Goal: Task Accomplishment & Management: Use online tool/utility

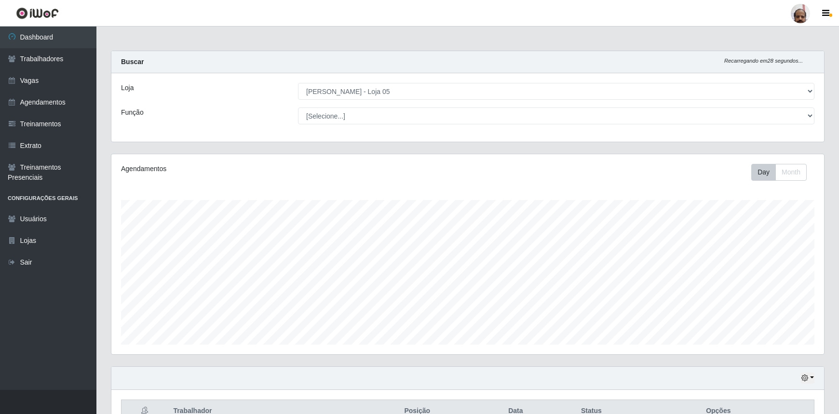
select select "252"
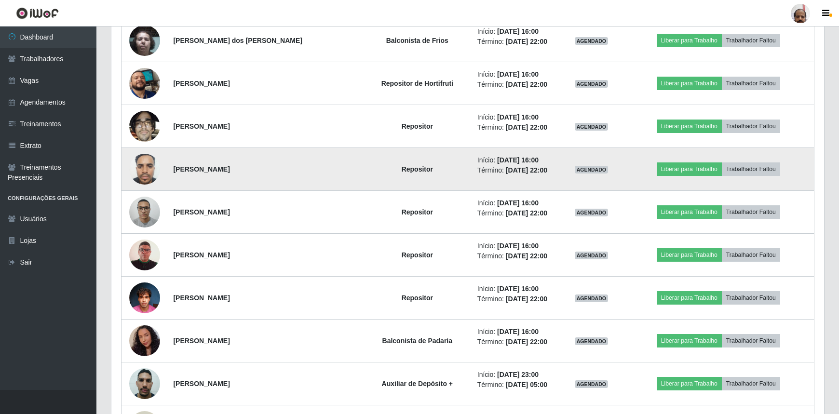
scroll to position [706, 0]
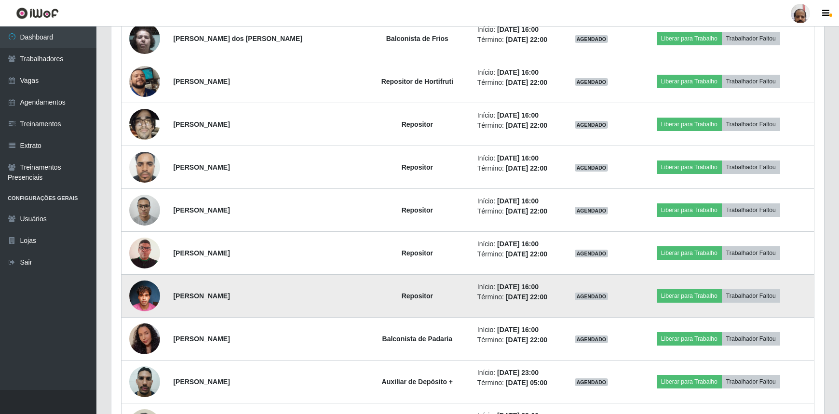
click at [153, 290] on img at bounding box center [144, 295] width 31 height 41
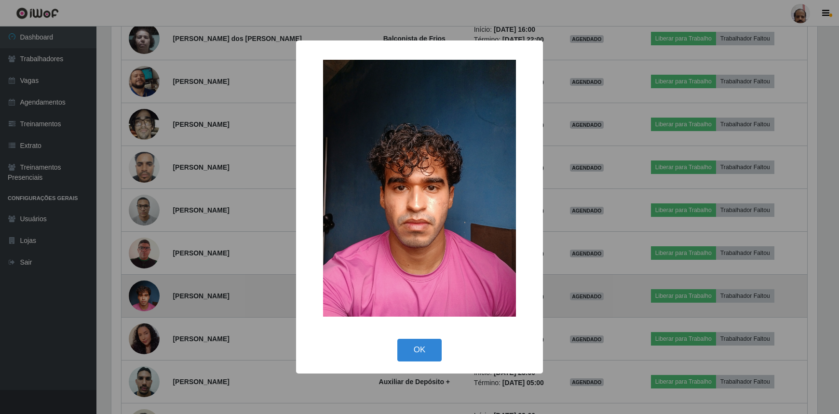
scroll to position [200, 709]
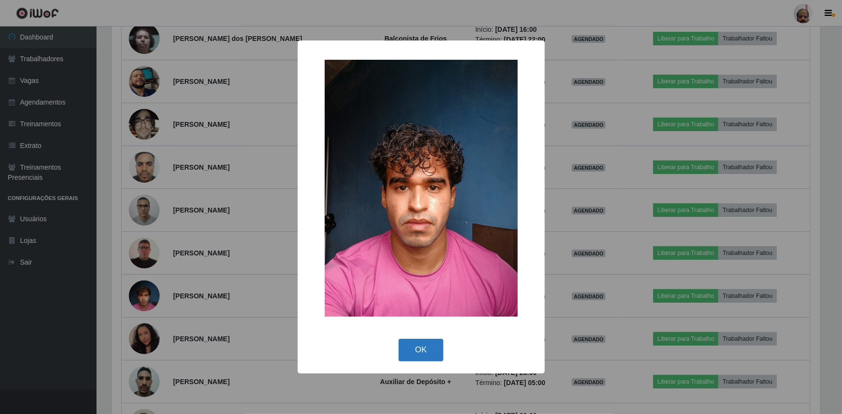
drag, startPoint x: 424, startPoint y: 350, endPoint x: 362, endPoint y: 333, distance: 64.5
click at [424, 349] on button "OK" at bounding box center [420, 350] width 45 height 23
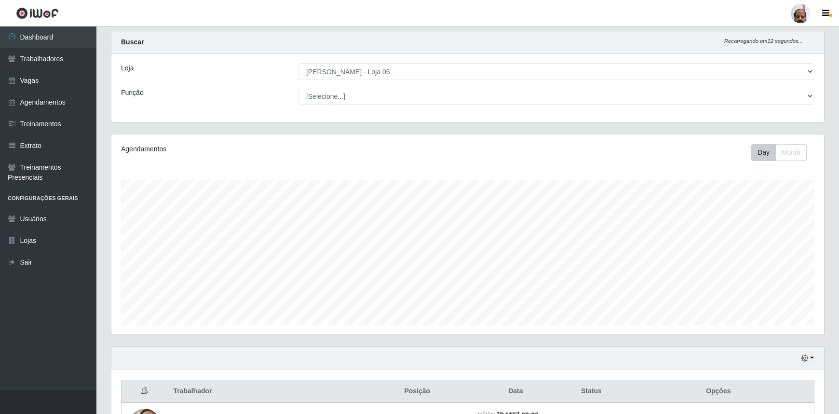
scroll to position [0, 0]
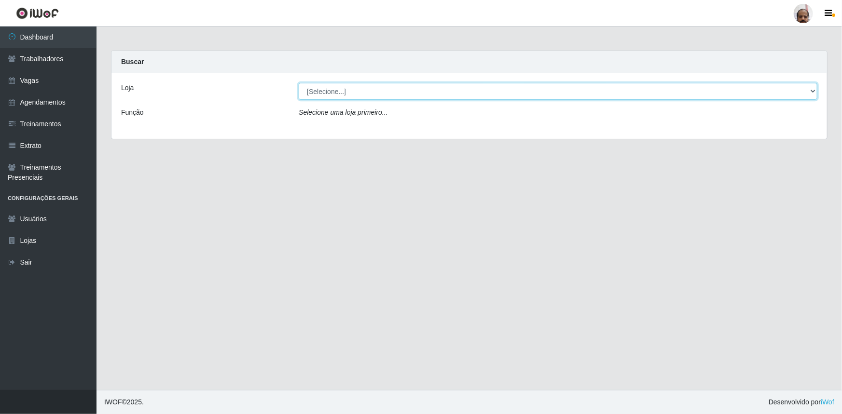
click at [361, 96] on select "[Selecione...] Mar Vermelho - Loja 05" at bounding box center [558, 91] width 519 height 17
select select "252"
click at [299, 83] on select "[Selecione...] Mar Vermelho - Loja 05" at bounding box center [558, 91] width 519 height 17
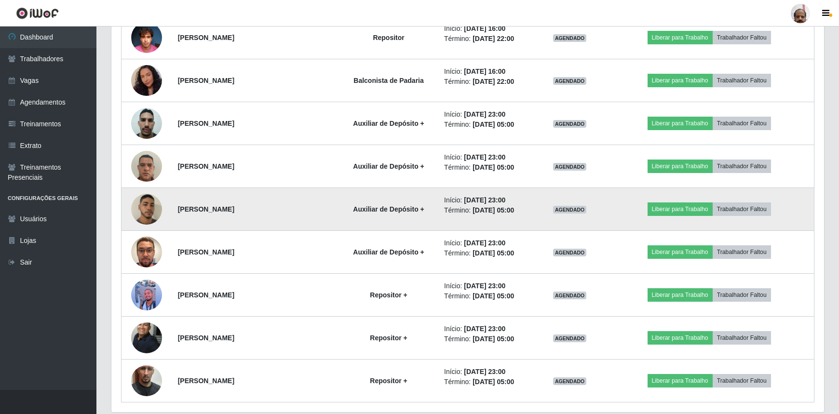
scroll to position [997, 0]
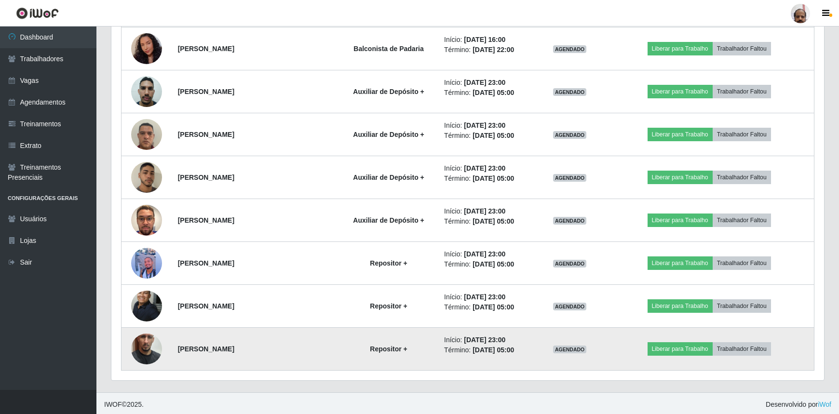
click at [157, 352] on img at bounding box center [146, 349] width 31 height 55
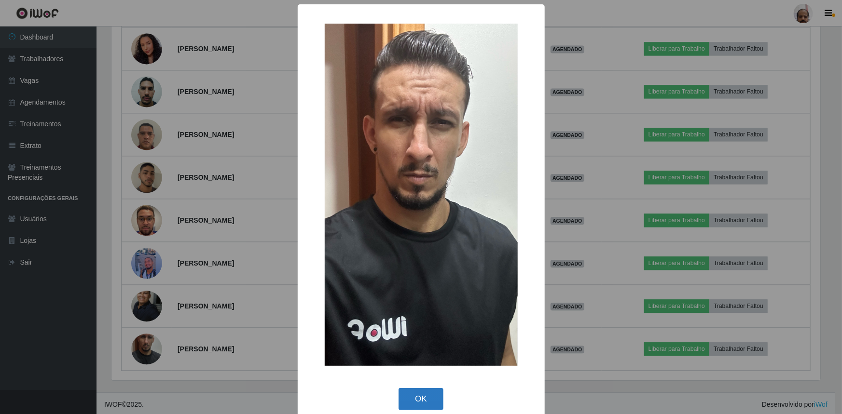
click at [407, 399] on button "OK" at bounding box center [420, 399] width 45 height 23
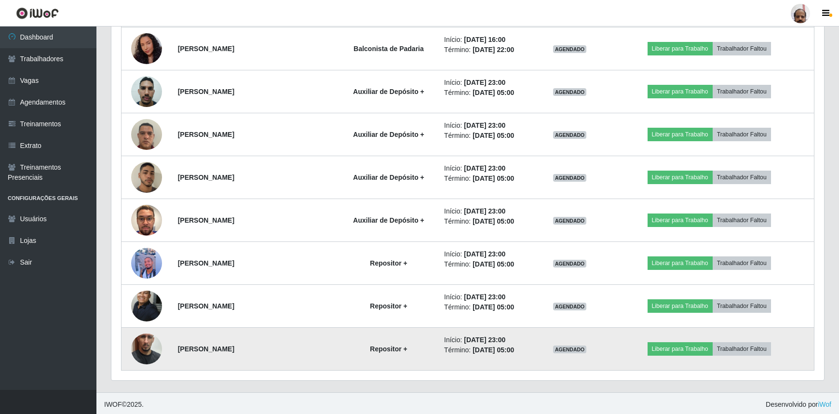
scroll to position [953, 0]
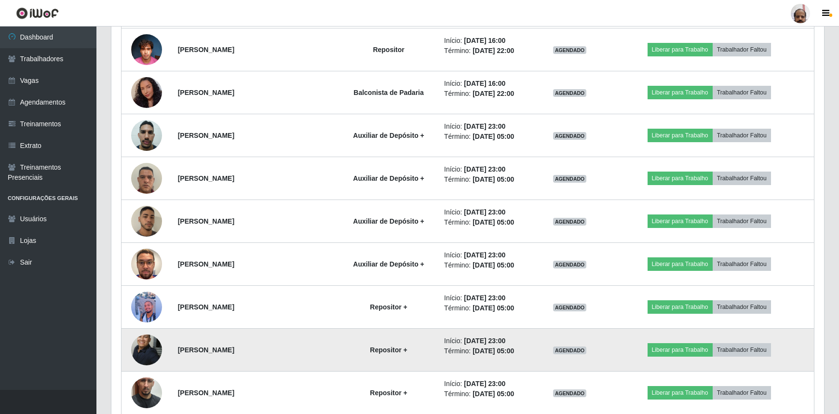
click at [148, 353] on img at bounding box center [146, 350] width 31 height 42
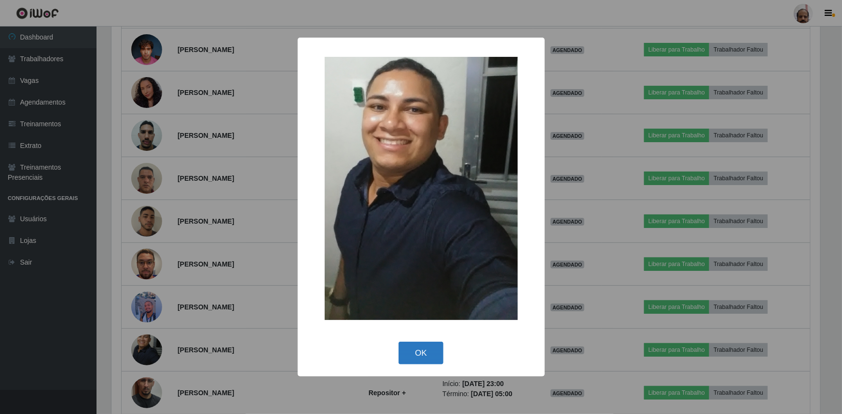
click at [421, 353] on button "OK" at bounding box center [420, 353] width 45 height 23
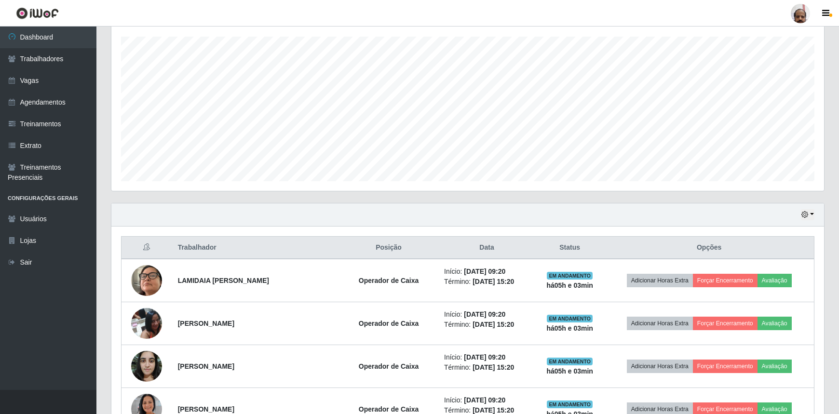
scroll to position [32, 0]
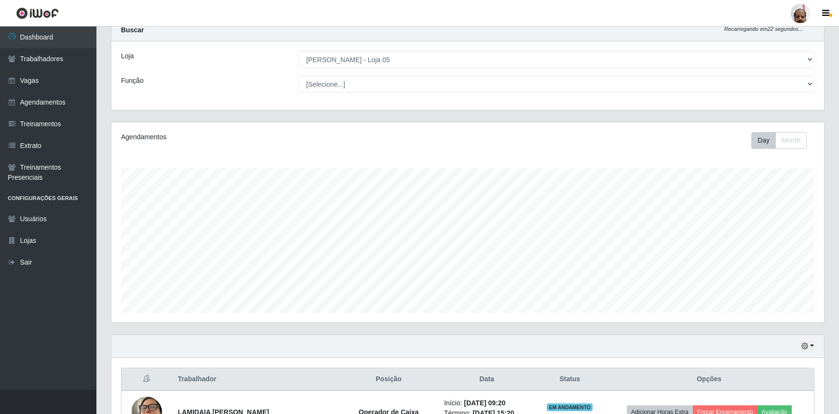
drag, startPoint x: 701, startPoint y: 435, endPoint x: 191, endPoint y: 349, distance: 518.1
click at [191, 349] on div "Hoje 1 dia 3 dias 1 Semana Não encerrados" at bounding box center [467, 346] width 713 height 23
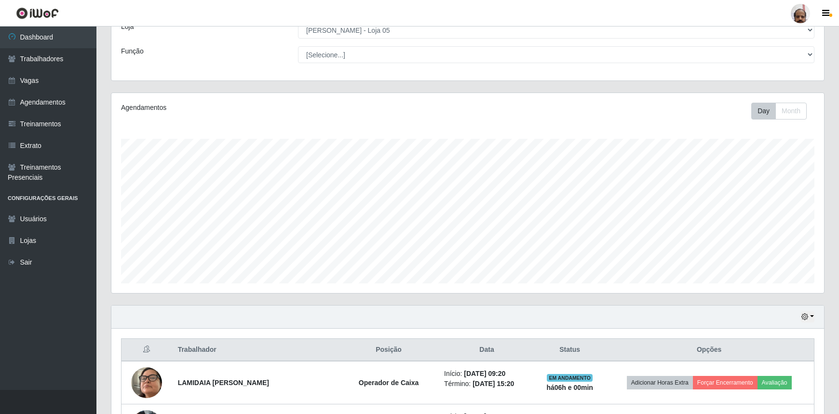
scroll to position [120, 0]
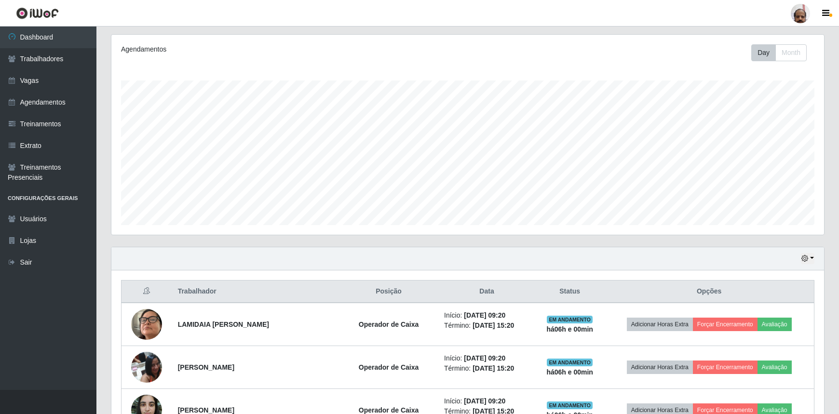
click at [192, 347] on td "[PERSON_NAME]" at bounding box center [255, 367] width 167 height 43
click at [190, 269] on div "Hoje 1 dia 3 dias 1 Semana Não encerrados" at bounding box center [467, 258] width 713 height 23
click at [192, 264] on div "Hoje 1 dia 3 dias 1 Semana Não encerrados" at bounding box center [467, 258] width 713 height 23
click at [399, 251] on div "Hoje 1 dia 3 dias 1 Semana Não encerrados" at bounding box center [467, 258] width 713 height 23
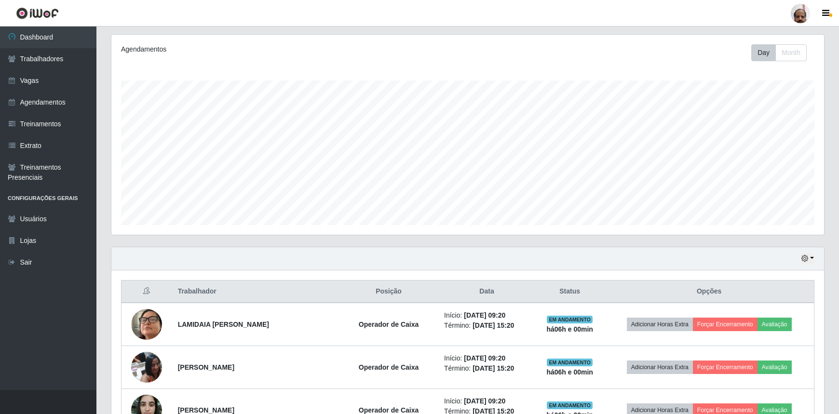
click at [399, 251] on div "Hoje 1 dia 3 dias 1 Semana Não encerrados" at bounding box center [467, 258] width 713 height 23
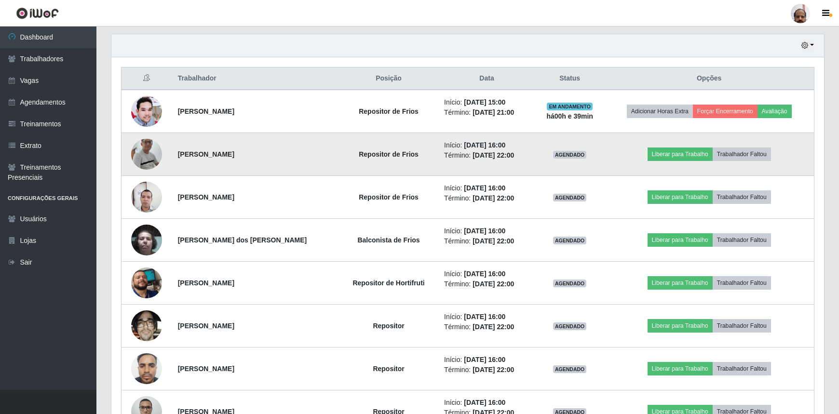
scroll to position [255, 0]
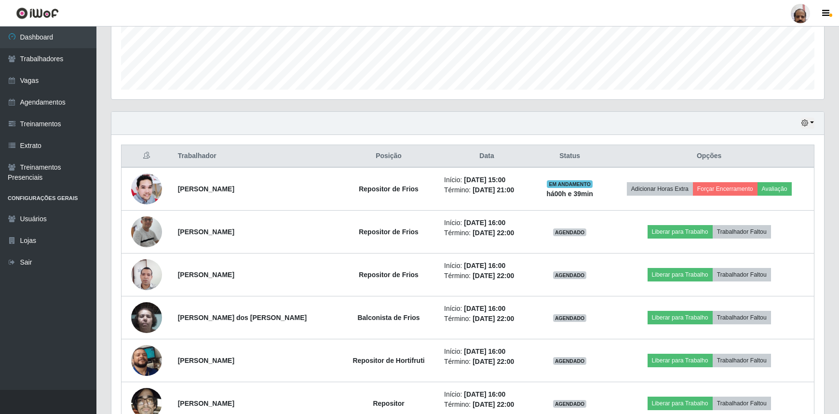
click at [815, 124] on div "Hoje 1 dia 3 dias 1 Semana Não encerrados" at bounding box center [467, 123] width 713 height 23
click at [808, 124] on icon "button" at bounding box center [805, 123] width 7 height 7
drag, startPoint x: 800, startPoint y: 117, endPoint x: 813, endPoint y: 123, distance: 13.6
click at [813, 123] on button "button" at bounding box center [808, 123] width 14 height 11
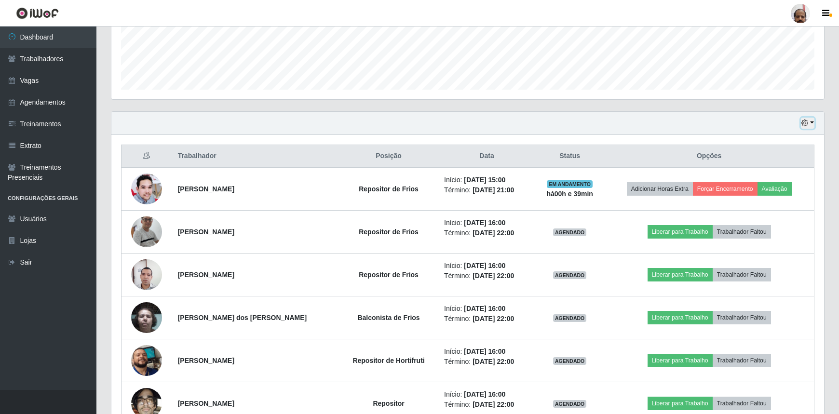
click at [813, 128] on button "button" at bounding box center [808, 123] width 14 height 11
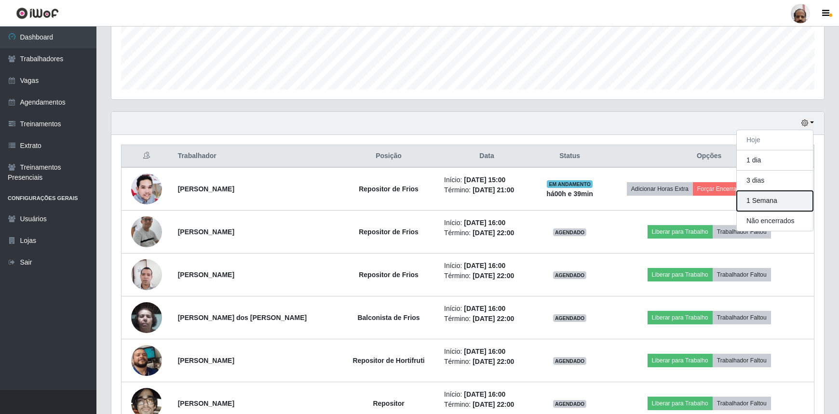
click at [770, 205] on button "1 Semana" at bounding box center [775, 201] width 76 height 20
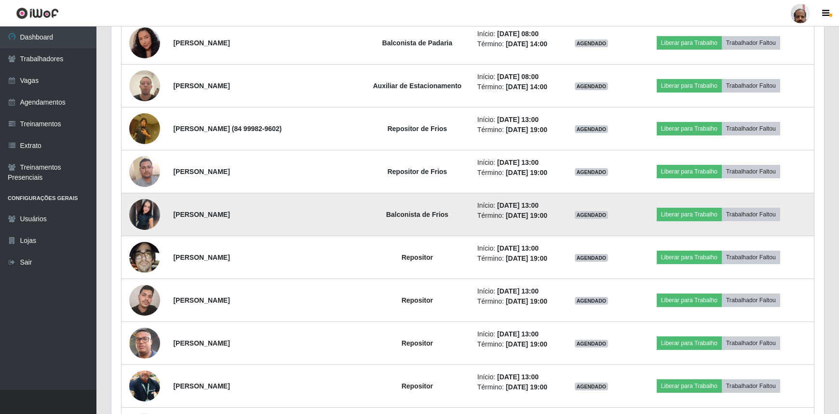
scroll to position [6973, 0]
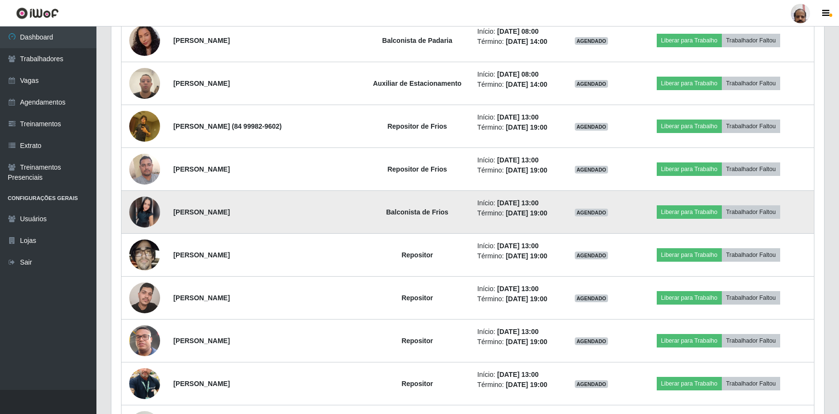
click at [140, 206] on img at bounding box center [144, 212] width 31 height 31
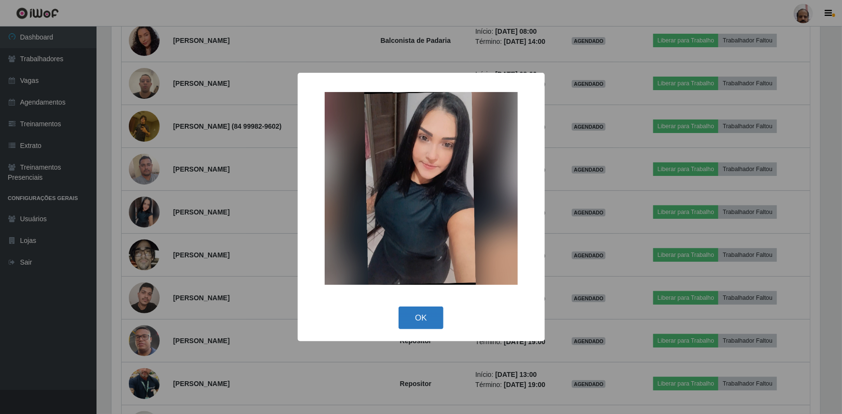
click at [424, 323] on button "OK" at bounding box center [420, 318] width 45 height 23
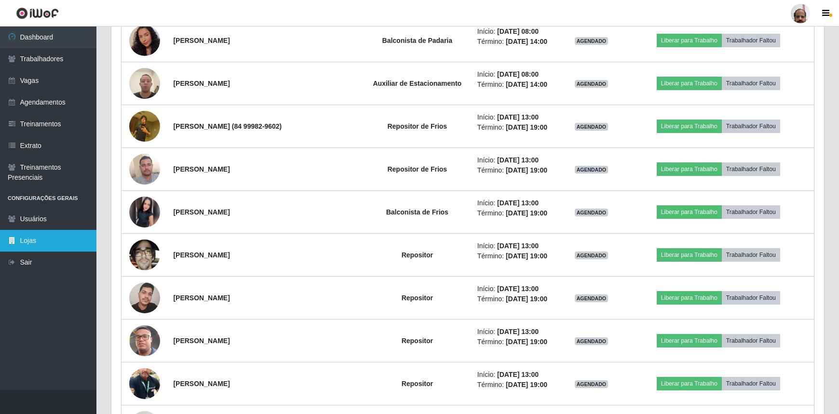
scroll to position [200, 713]
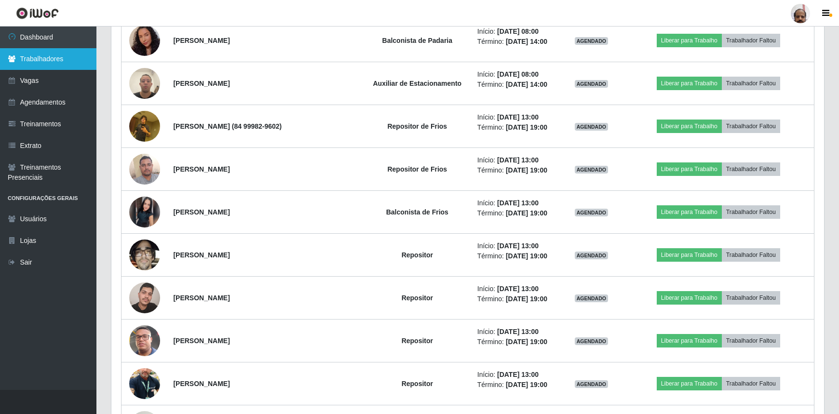
click at [64, 63] on link "Trabalhadores" at bounding box center [48, 59] width 96 height 22
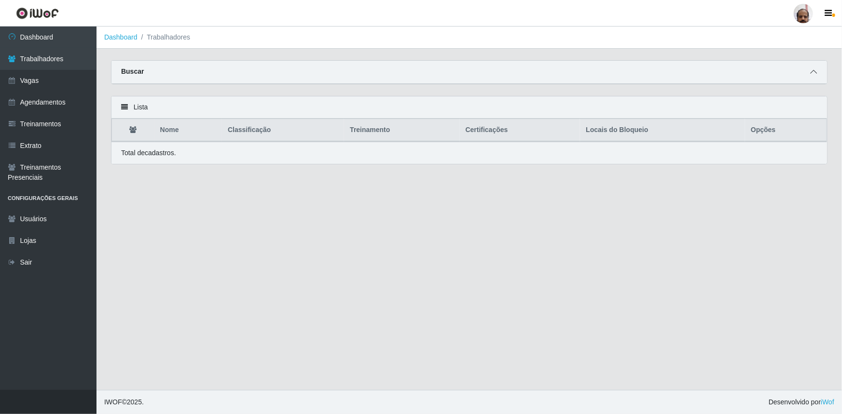
click at [814, 75] on icon at bounding box center [813, 72] width 7 height 7
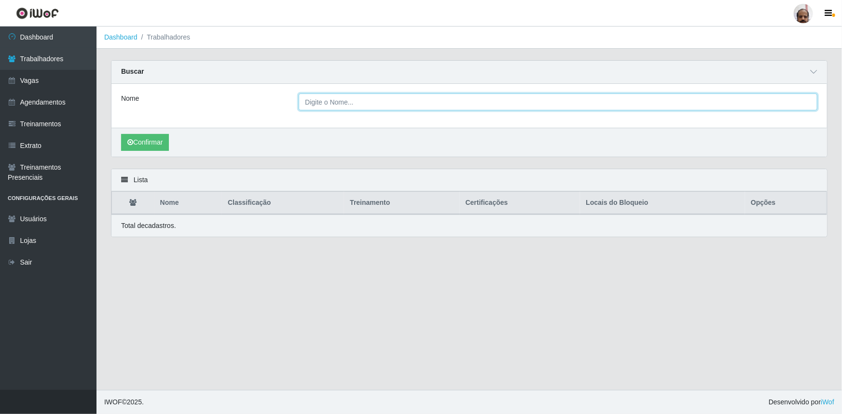
click at [344, 104] on input "Nome" at bounding box center [558, 102] width 519 height 17
click at [312, 104] on input "JOAQUELINE" at bounding box center [558, 102] width 519 height 17
click at [318, 104] on input "JOAQUELINE" at bounding box center [558, 102] width 519 height 17
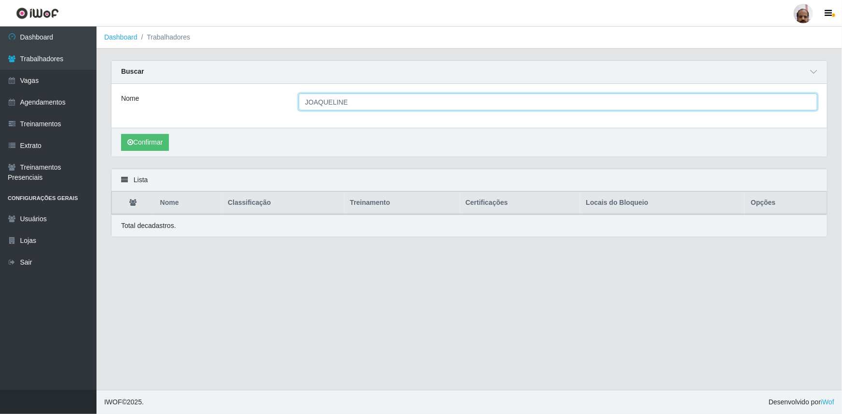
click at [378, 106] on input "JOAQUELINE" at bounding box center [558, 102] width 519 height 17
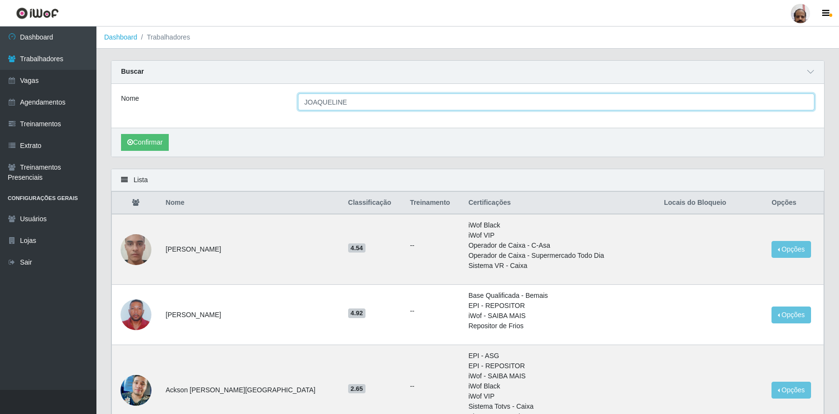
drag, startPoint x: 378, startPoint y: 106, endPoint x: 309, endPoint y: 101, distance: 68.7
click at [309, 100] on input "JOAQUELINE" at bounding box center [556, 102] width 517 height 17
click at [311, 102] on input "JOAQUELINE" at bounding box center [556, 102] width 517 height 17
type input "JAQUELINE"
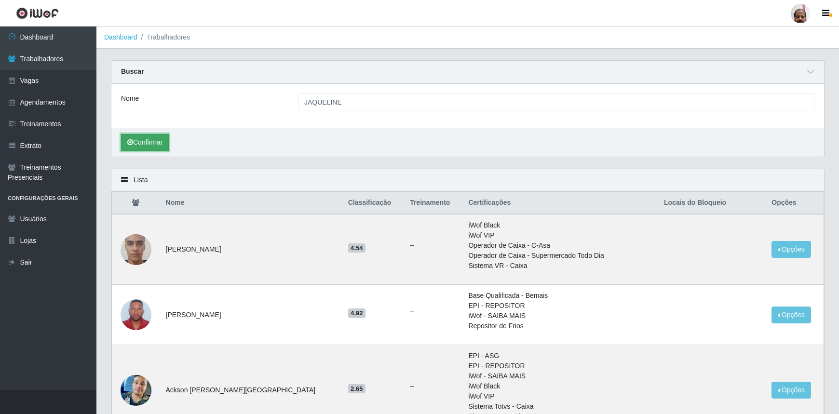
click at [148, 147] on button "Confirmar" at bounding box center [145, 142] width 48 height 17
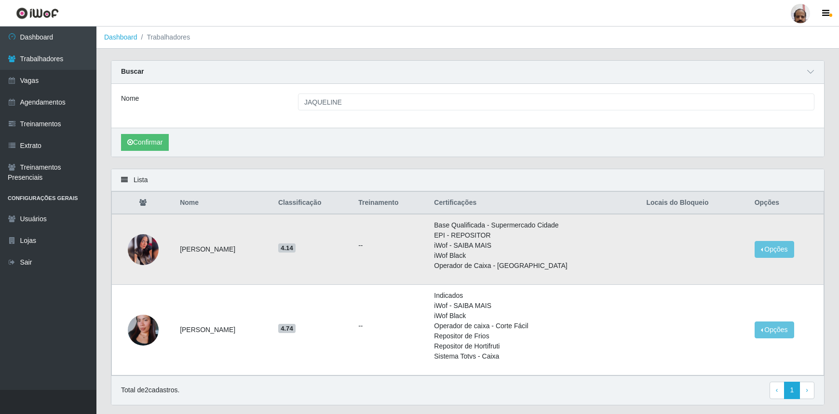
click at [149, 256] on img at bounding box center [143, 249] width 31 height 31
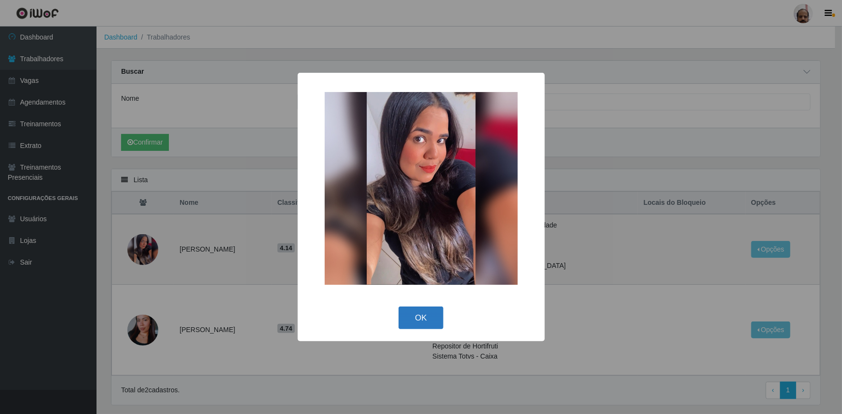
click at [427, 315] on button "OK" at bounding box center [420, 318] width 45 height 23
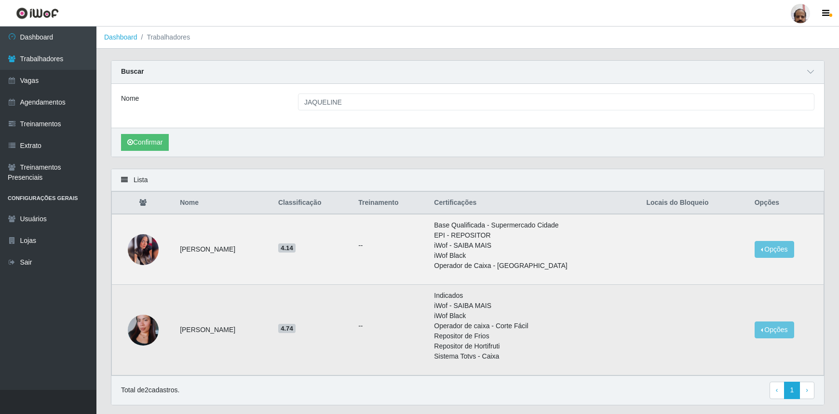
scroll to position [26, 0]
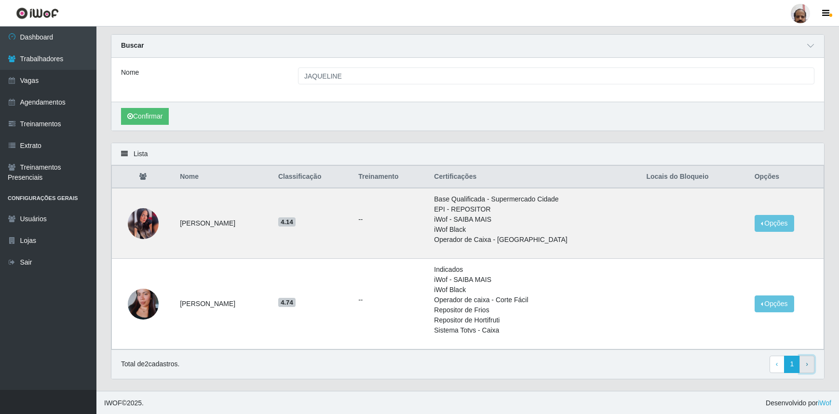
click at [807, 367] on span "›" at bounding box center [807, 364] width 2 height 8
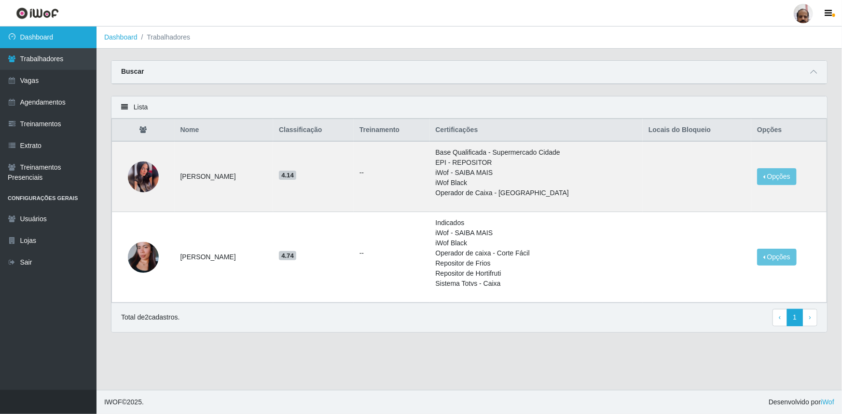
click at [48, 31] on link "Dashboard" at bounding box center [48, 38] width 96 height 22
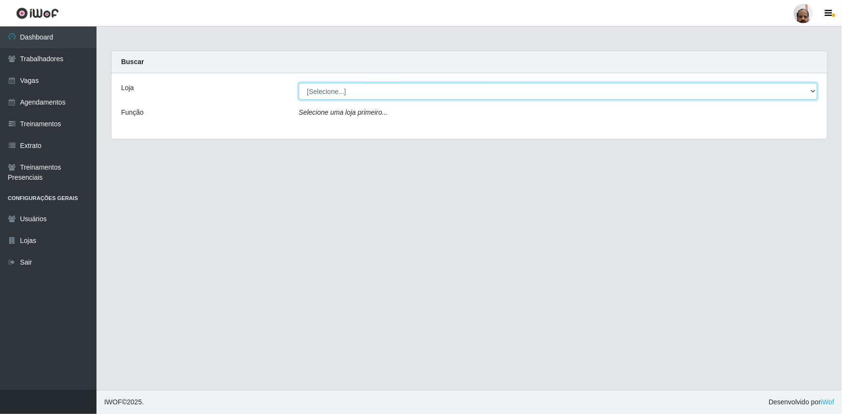
click at [357, 93] on select "[Selecione...] Mar Vermelho - Loja 05" at bounding box center [558, 91] width 519 height 17
select select "252"
click at [299, 83] on select "[Selecione...] Mar Vermelho - Loja 05" at bounding box center [558, 91] width 519 height 17
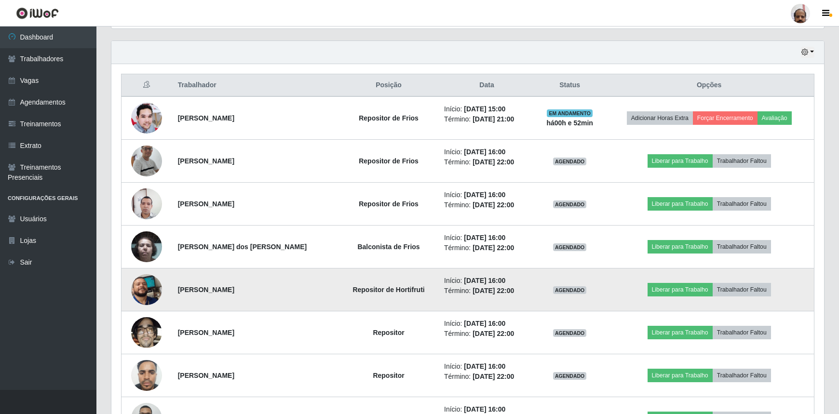
scroll to position [299, 0]
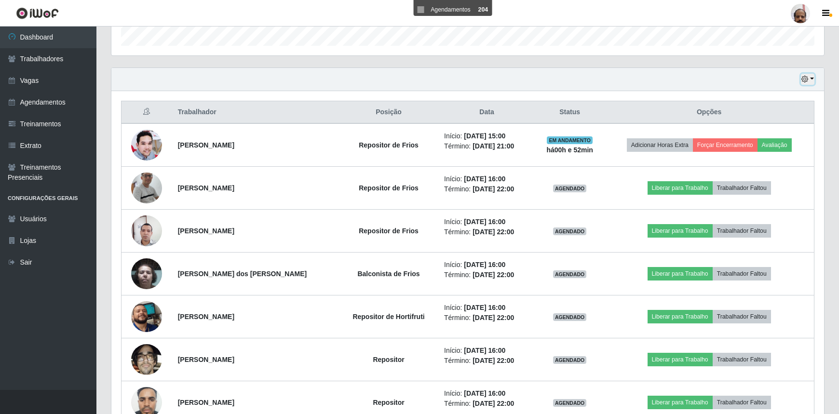
click at [813, 77] on button "button" at bounding box center [808, 79] width 14 height 11
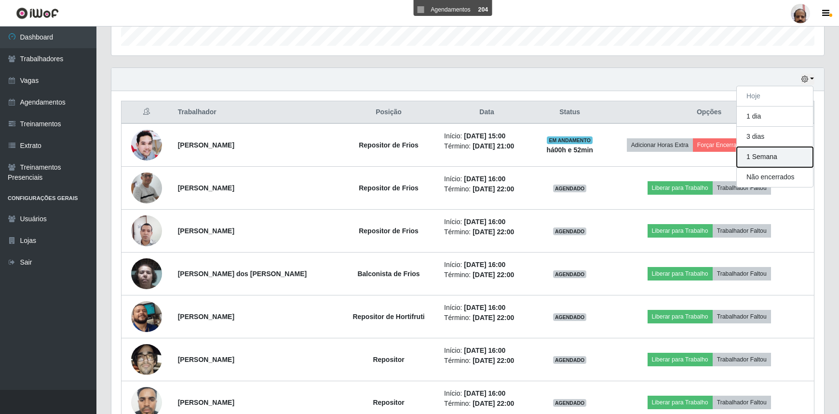
click at [762, 156] on button "1 Semana" at bounding box center [775, 157] width 76 height 20
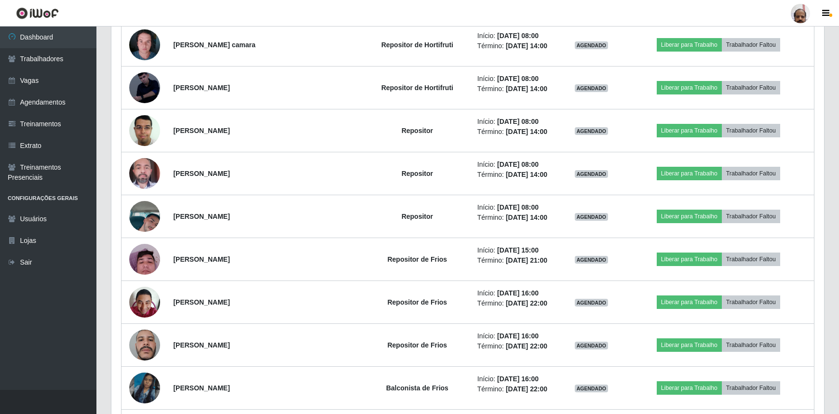
scroll to position [4615, 0]
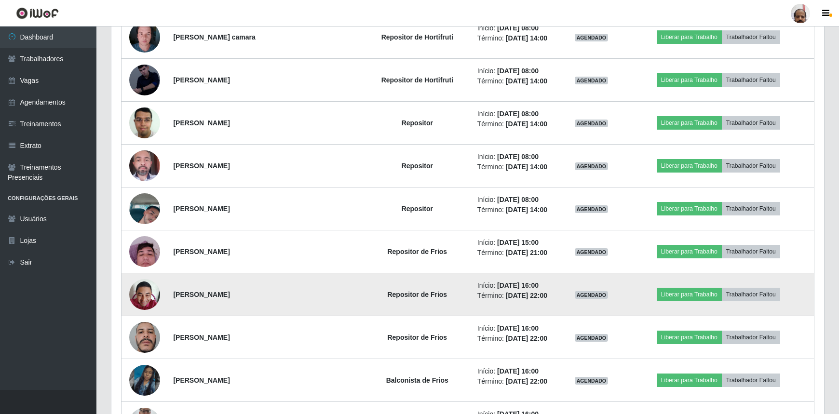
click at [140, 284] on img at bounding box center [144, 294] width 31 height 41
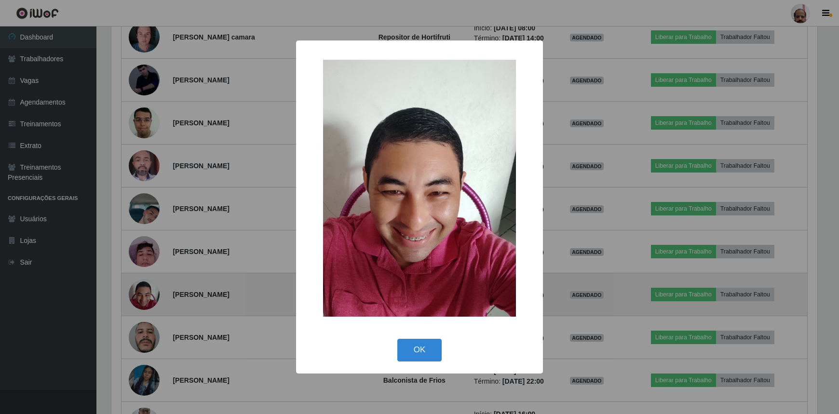
scroll to position [200, 709]
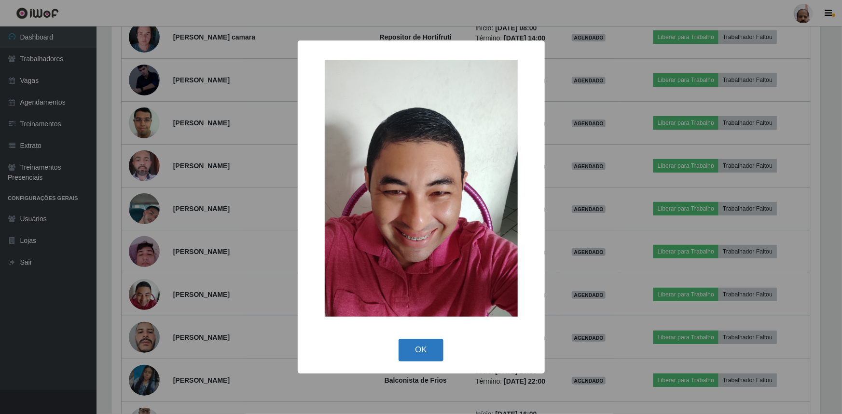
click at [414, 347] on button "OK" at bounding box center [420, 350] width 45 height 23
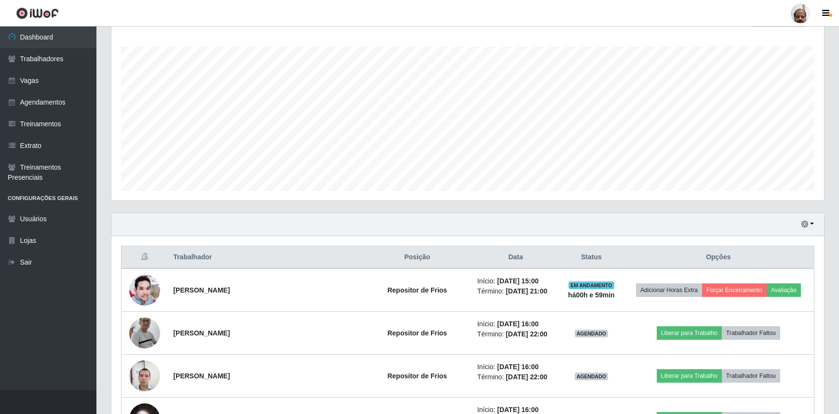
scroll to position [0, 0]
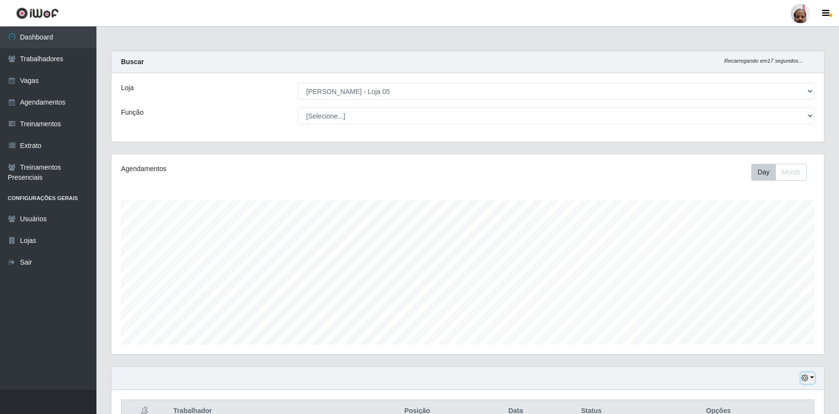
click at [812, 377] on button "button" at bounding box center [808, 378] width 14 height 11
click at [773, 279] on button "Hoje" at bounding box center [775, 282] width 76 height 20
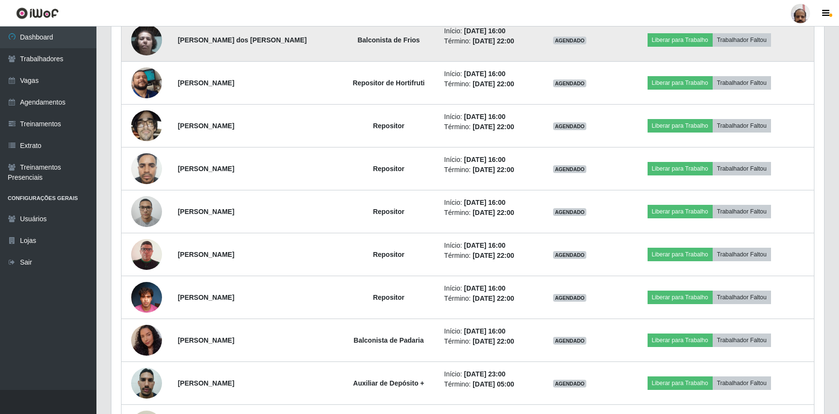
scroll to position [536, 0]
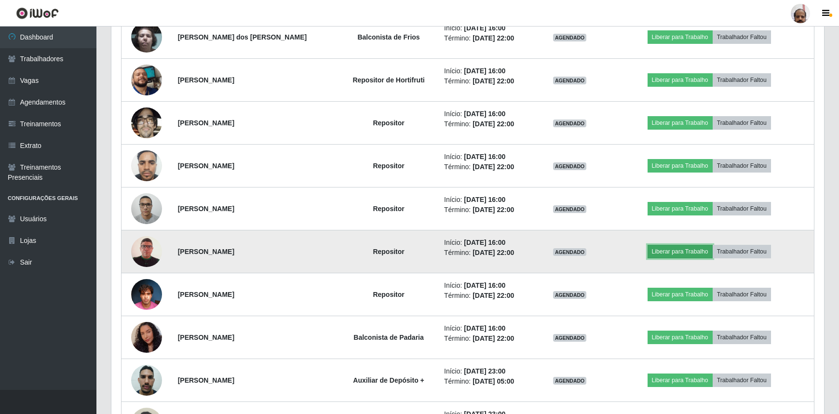
click at [687, 253] on button "Liberar para Trabalho" at bounding box center [680, 252] width 65 height 14
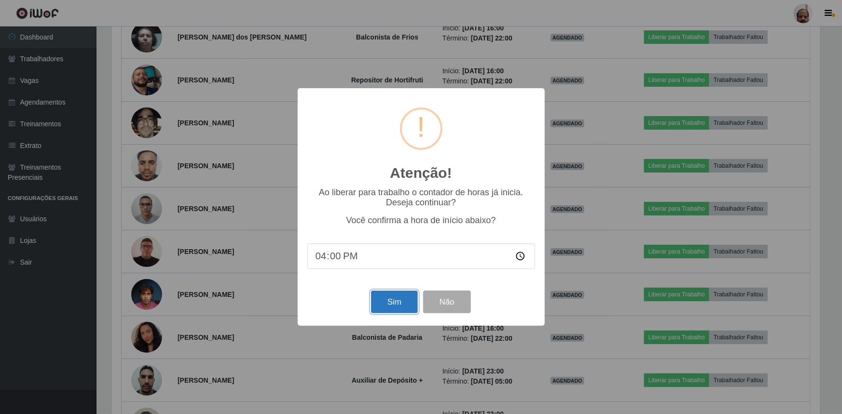
click at [386, 302] on button "Sim" at bounding box center [394, 302] width 47 height 23
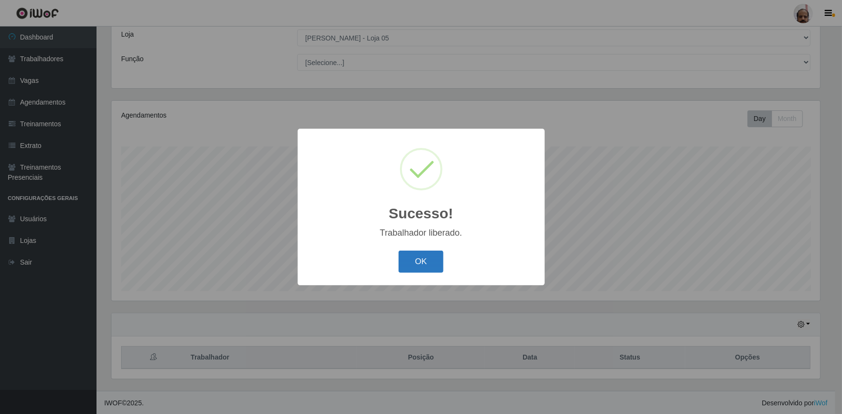
click at [415, 259] on button "OK" at bounding box center [420, 262] width 45 height 23
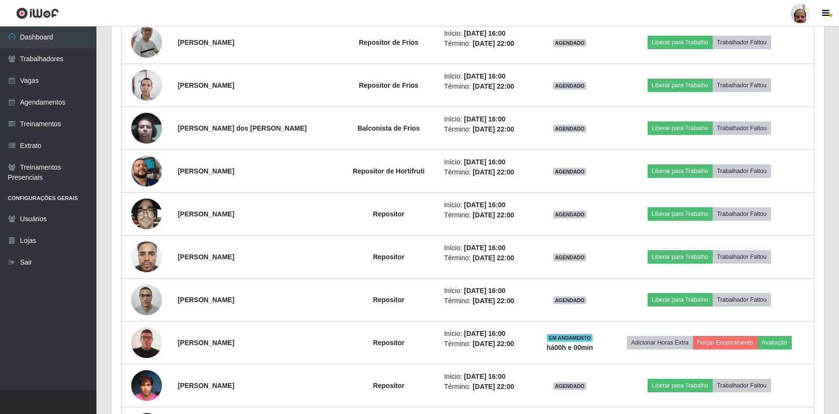
scroll to position [449, 0]
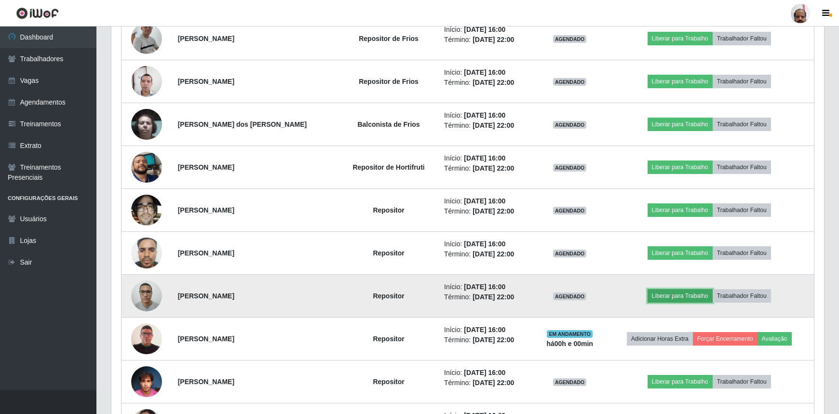
click at [699, 297] on button "Liberar para Trabalho" at bounding box center [680, 296] width 65 height 14
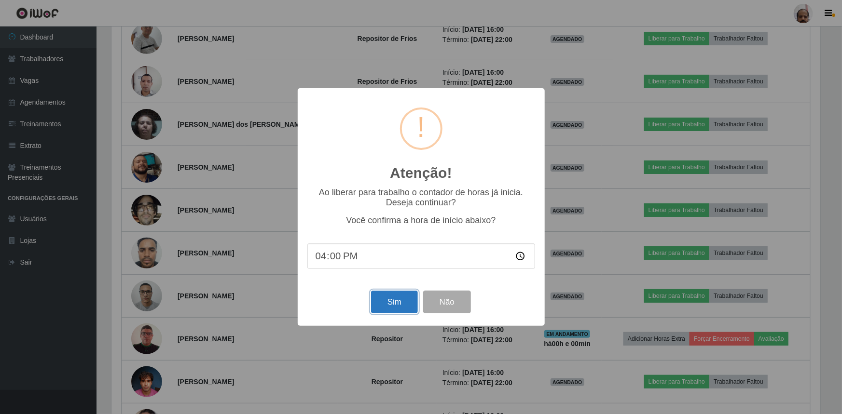
click at [381, 303] on button "Sim" at bounding box center [394, 302] width 47 height 23
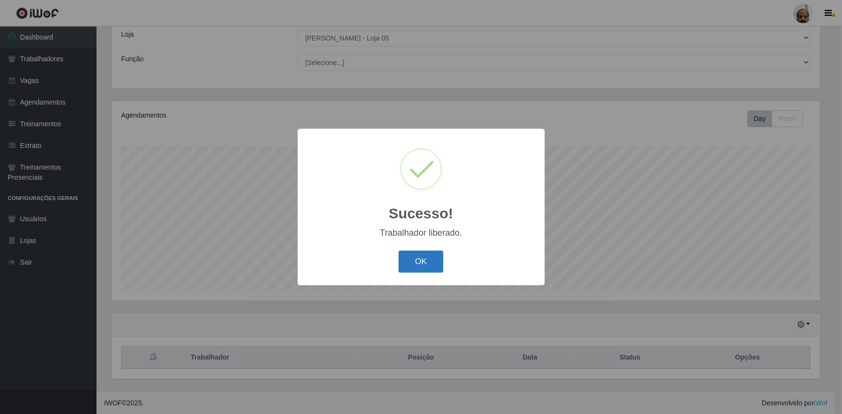
click at [416, 260] on button "OK" at bounding box center [420, 262] width 45 height 23
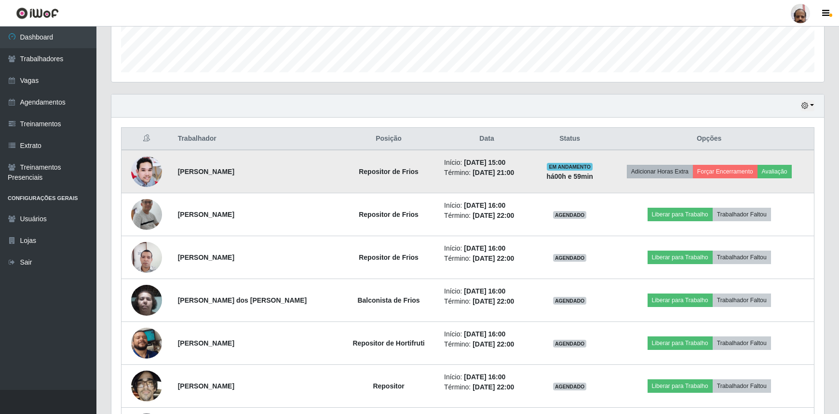
scroll to position [273, 0]
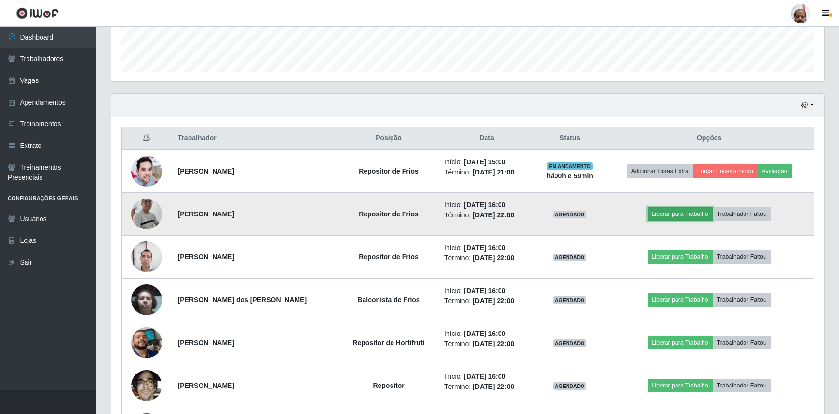
click at [672, 212] on button "Liberar para Trabalho" at bounding box center [680, 214] width 65 height 14
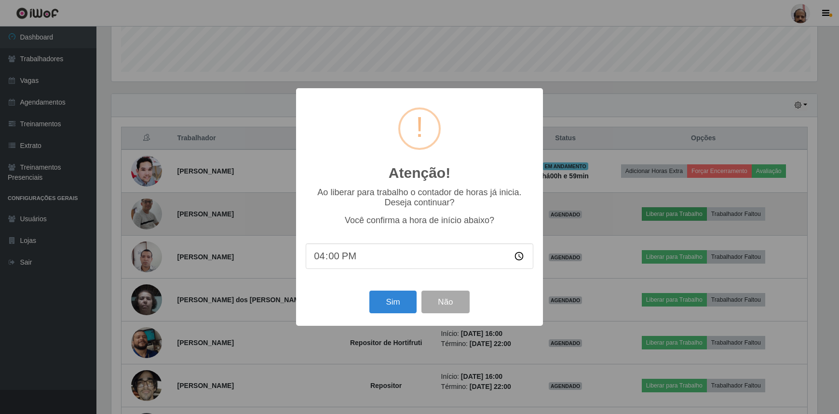
scroll to position [200, 709]
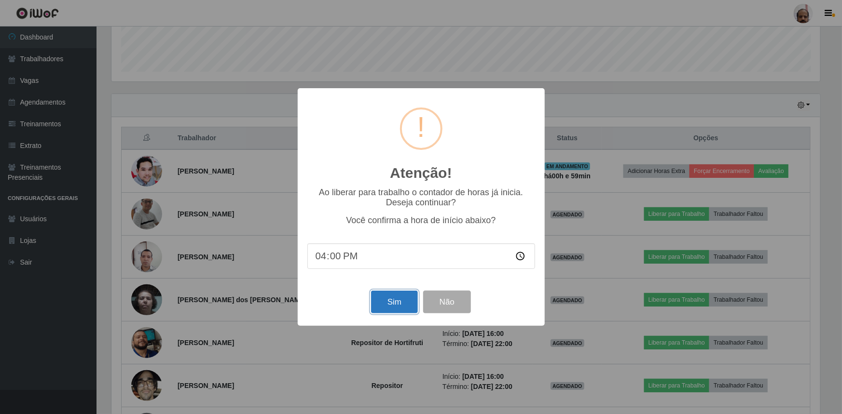
click at [398, 302] on button "Sim" at bounding box center [394, 302] width 47 height 23
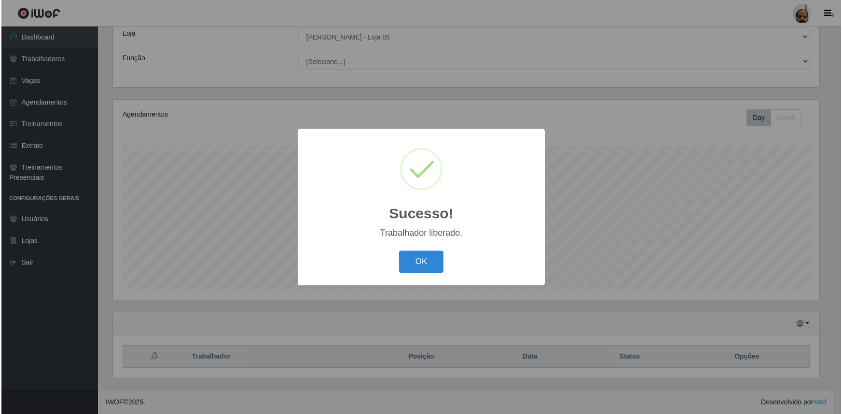
scroll to position [0, 0]
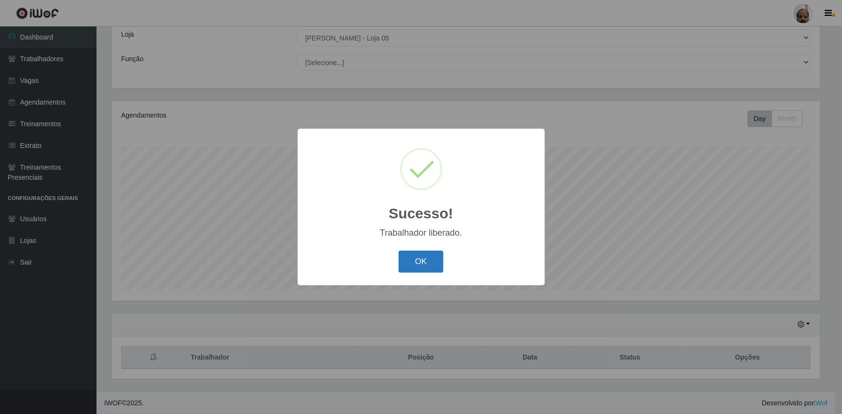
click at [429, 263] on button "OK" at bounding box center [420, 262] width 45 height 23
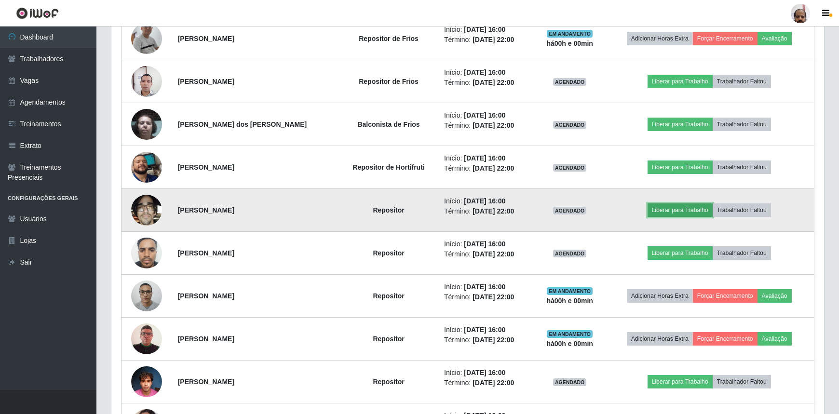
click at [681, 211] on button "Liberar para Trabalho" at bounding box center [680, 211] width 65 height 14
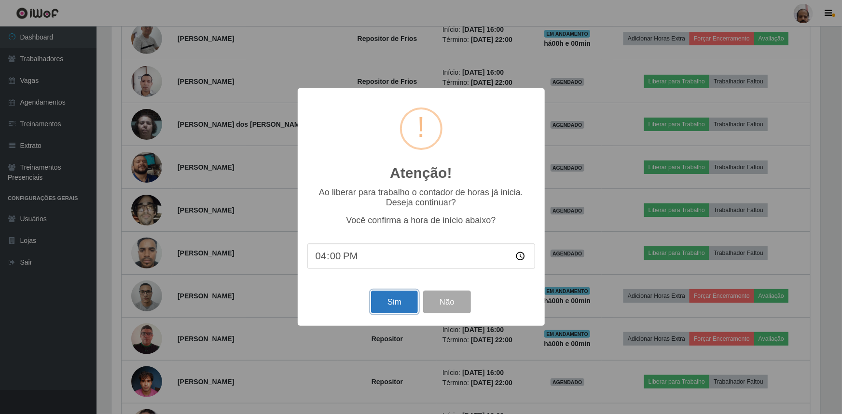
click at [393, 299] on button "Sim" at bounding box center [394, 302] width 47 height 23
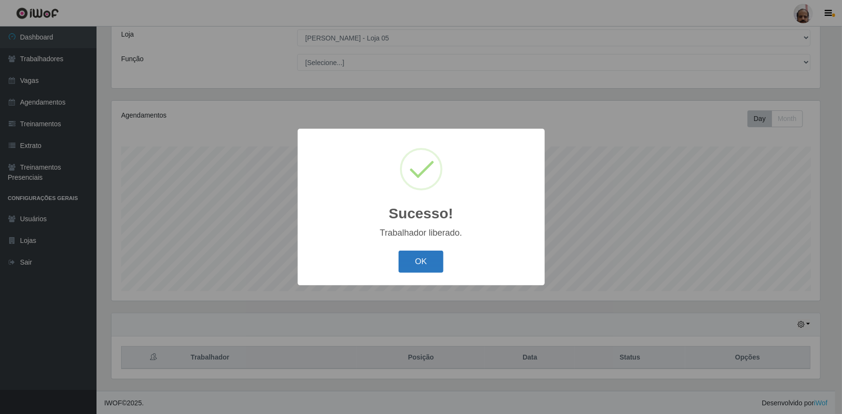
click at [426, 266] on button "OK" at bounding box center [420, 262] width 45 height 23
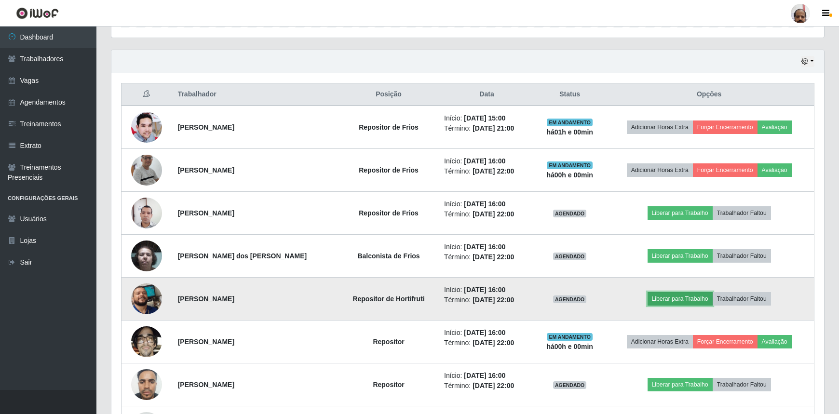
click at [664, 293] on button "Liberar para Trabalho" at bounding box center [680, 299] width 65 height 14
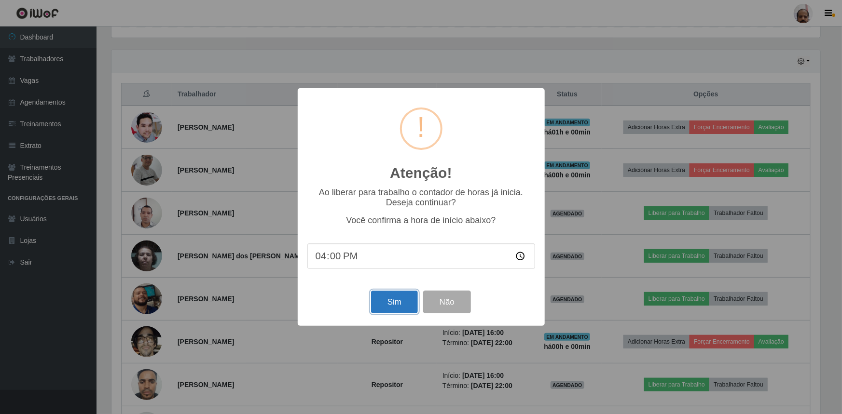
drag, startPoint x: 378, startPoint y: 298, endPoint x: 385, endPoint y: 300, distance: 8.1
click at [380, 299] on button "Sim" at bounding box center [394, 302] width 47 height 23
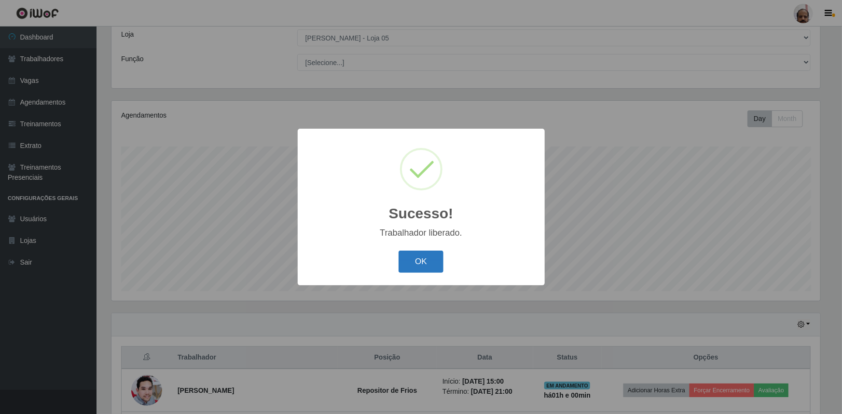
click at [423, 263] on button "OK" at bounding box center [420, 262] width 45 height 23
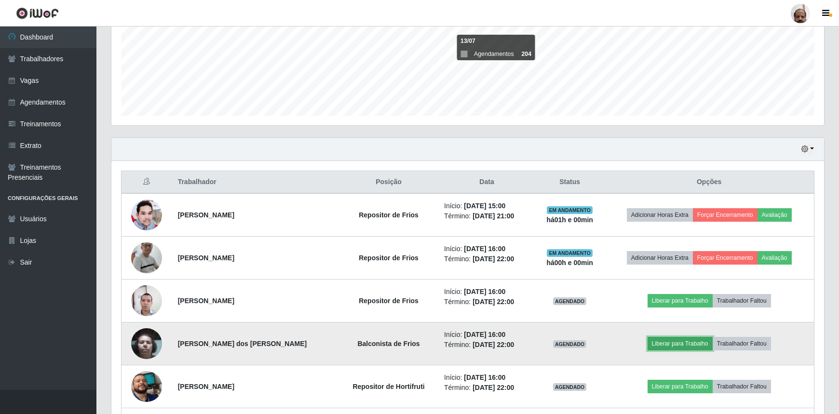
click at [684, 344] on button "Liberar para Trabalho" at bounding box center [680, 344] width 65 height 14
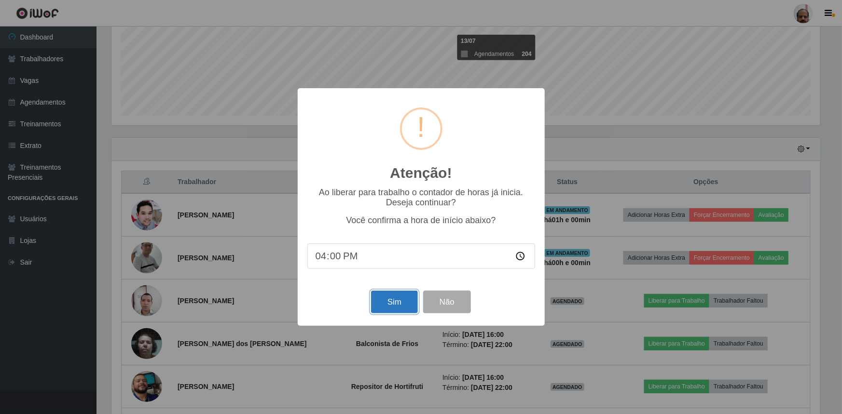
click at [391, 299] on button "Sim" at bounding box center [394, 302] width 47 height 23
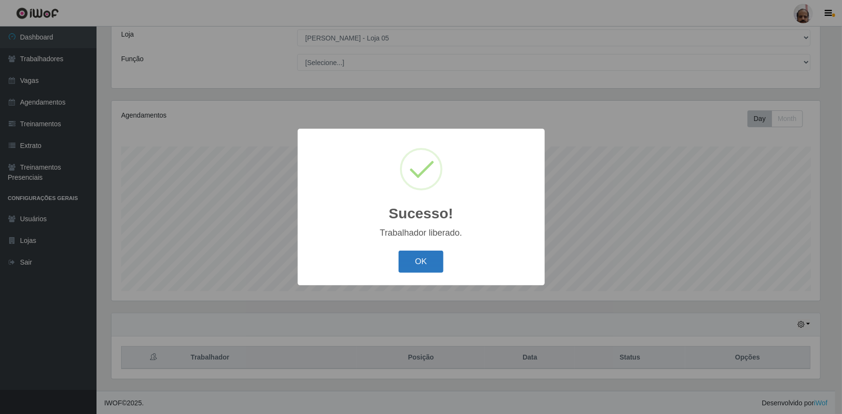
click at [425, 256] on button "OK" at bounding box center [420, 262] width 45 height 23
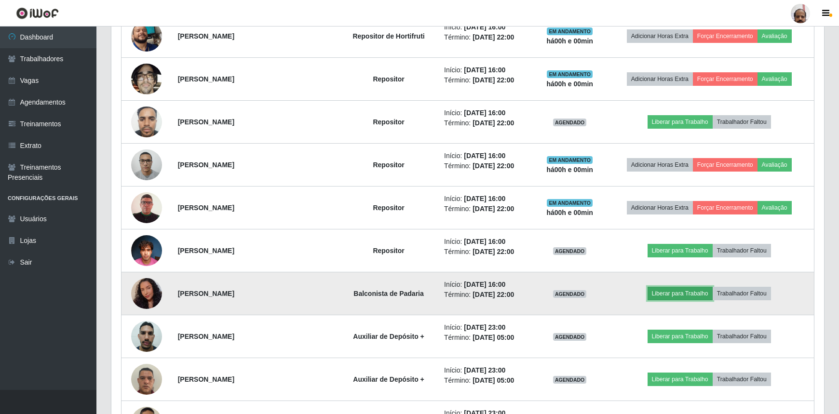
click at [679, 289] on button "Liberar para Trabalho" at bounding box center [680, 294] width 65 height 14
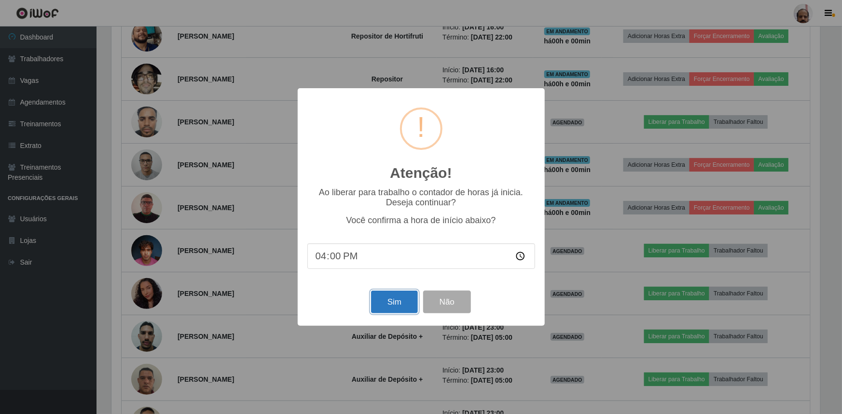
click at [389, 304] on button "Sim" at bounding box center [394, 302] width 47 height 23
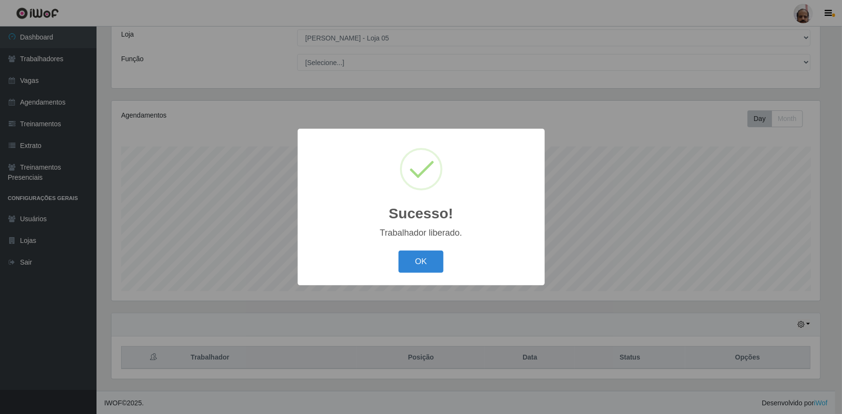
click at [417, 257] on button "OK" at bounding box center [420, 262] width 45 height 23
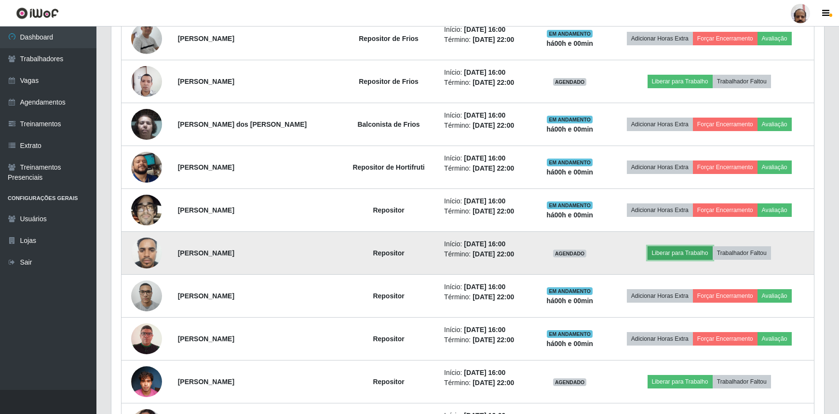
click at [671, 255] on button "Liberar para Trabalho" at bounding box center [680, 254] width 65 height 14
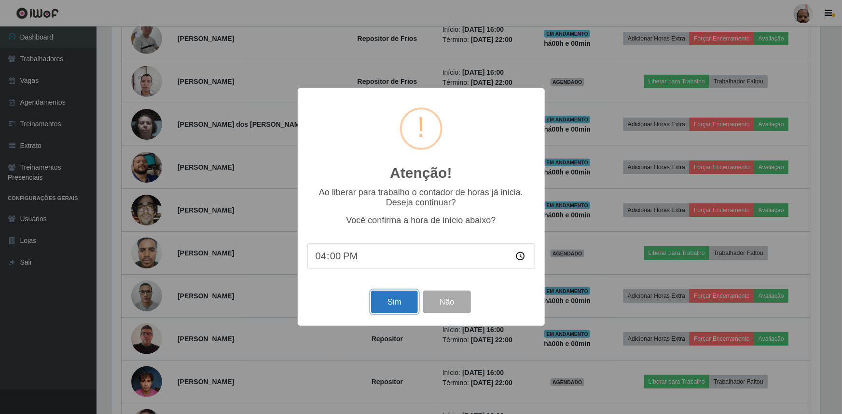
click at [389, 298] on button "Sim" at bounding box center [394, 302] width 47 height 23
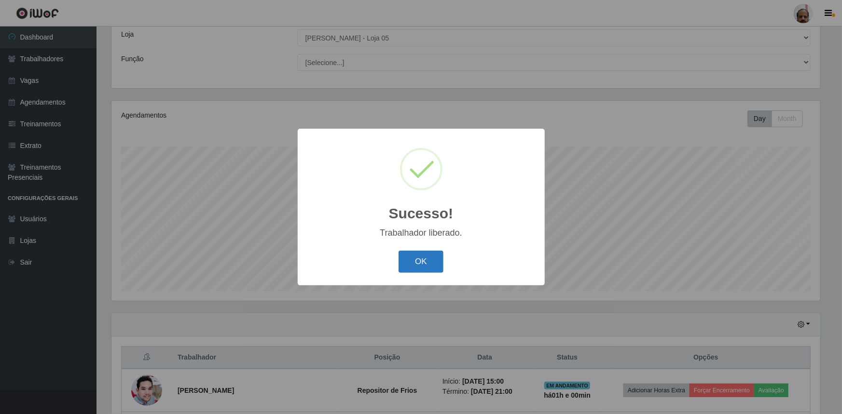
click at [424, 263] on button "OK" at bounding box center [420, 262] width 45 height 23
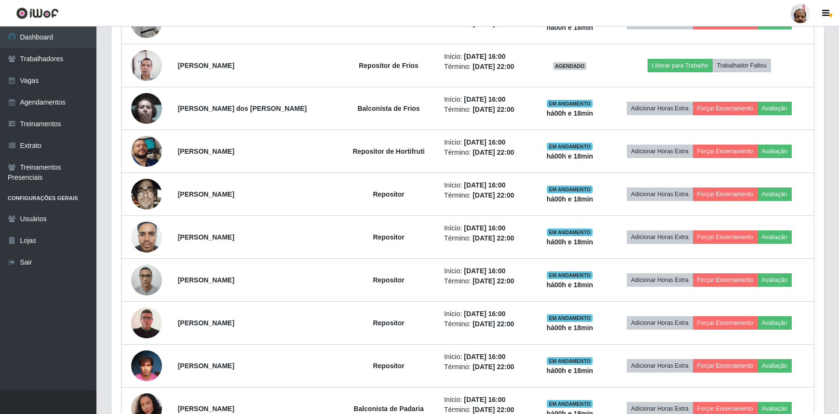
scroll to position [343, 0]
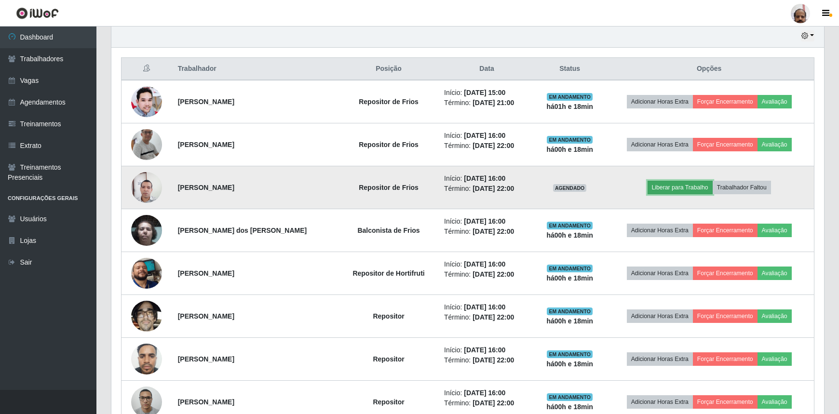
click at [666, 183] on button "Liberar para Trabalho" at bounding box center [680, 188] width 65 height 14
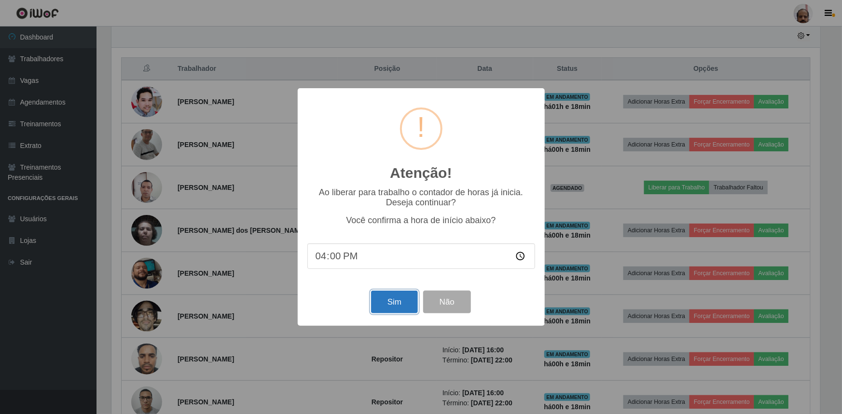
click at [385, 304] on button "Sim" at bounding box center [394, 302] width 47 height 23
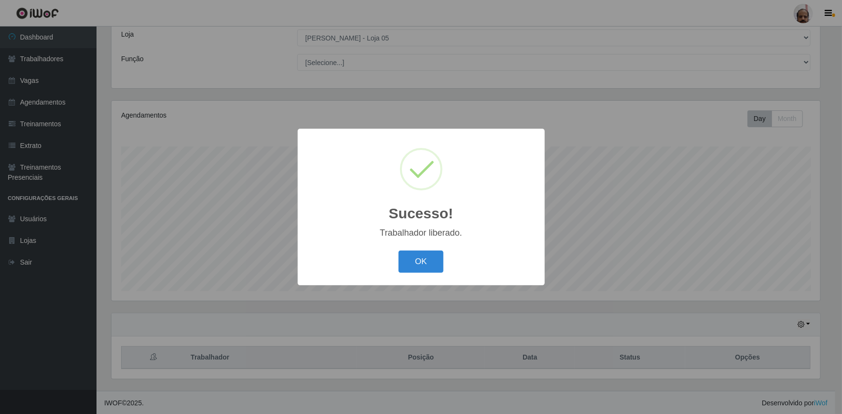
click at [420, 261] on button "OK" at bounding box center [420, 262] width 45 height 23
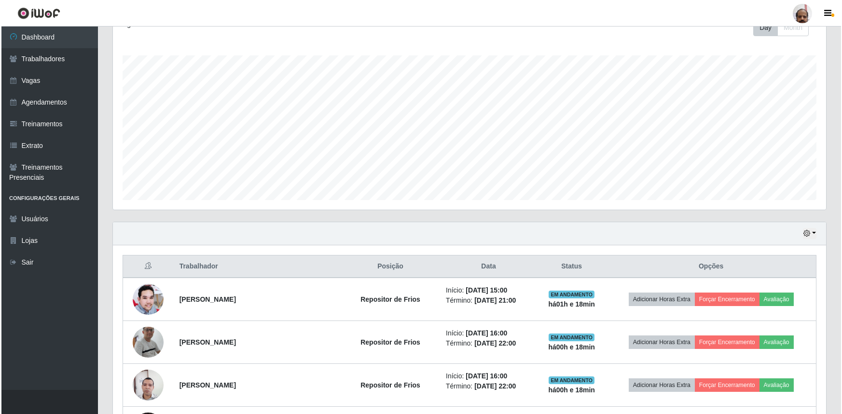
scroll to position [273, 0]
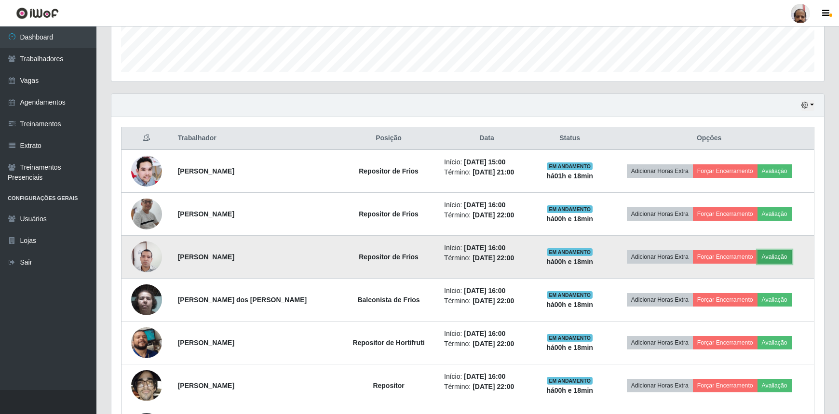
click at [767, 257] on button "Avaliação" at bounding box center [775, 257] width 34 height 14
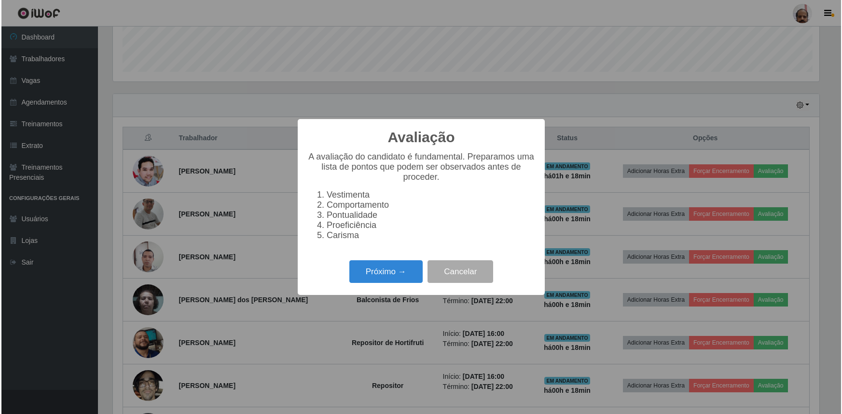
scroll to position [200, 709]
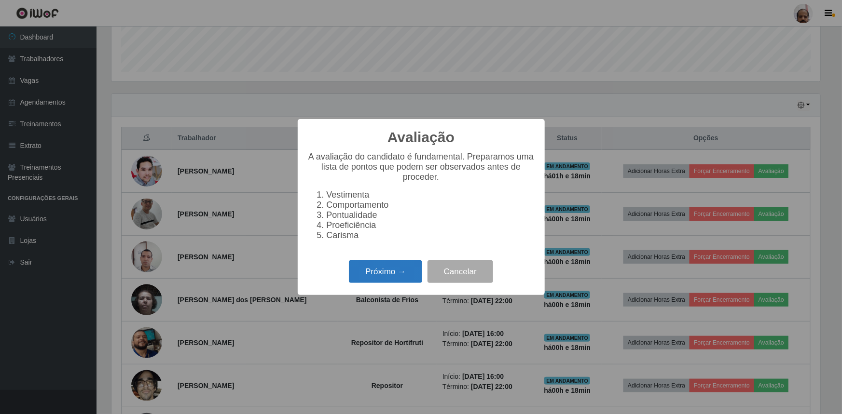
click at [399, 267] on button "Próximo →" at bounding box center [385, 272] width 73 height 23
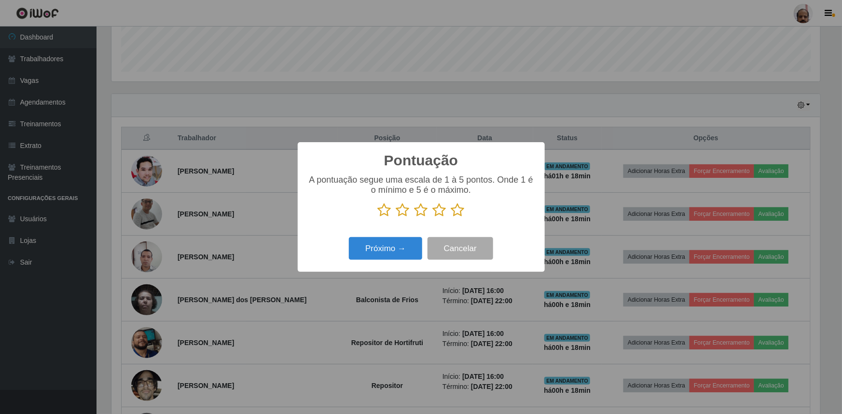
scroll to position [482245, 481736]
click at [425, 211] on icon at bounding box center [421, 210] width 14 height 14
click at [414, 218] on input "radio" at bounding box center [414, 218] width 0 height 0
click at [440, 211] on icon at bounding box center [440, 210] width 14 height 14
click at [433, 218] on input "radio" at bounding box center [433, 218] width 0 height 0
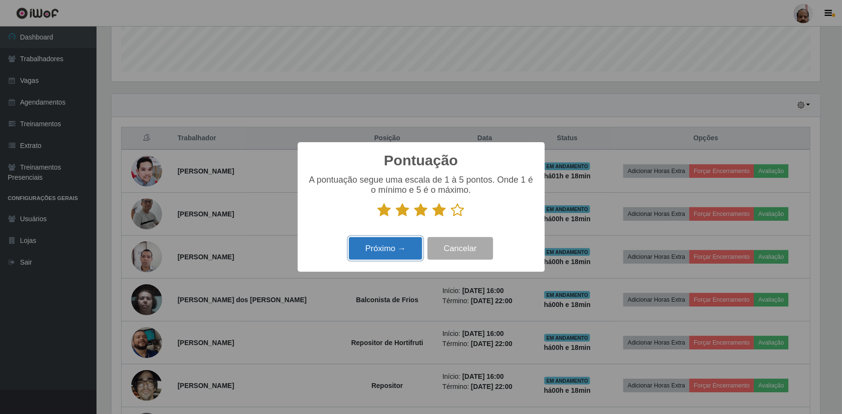
click at [401, 249] on button "Próximo →" at bounding box center [385, 248] width 73 height 23
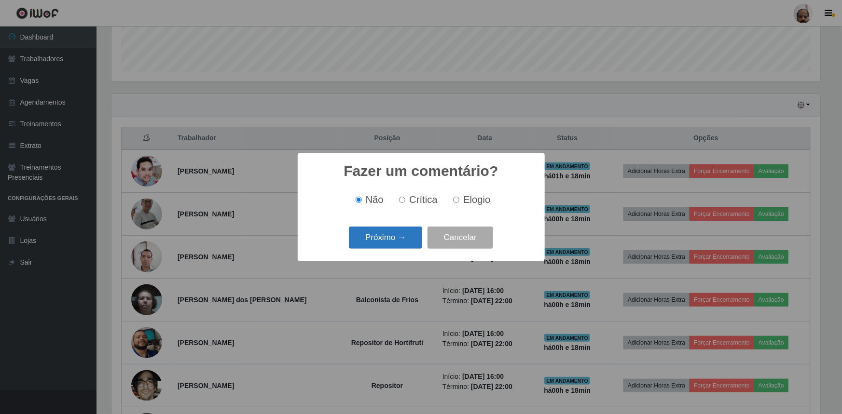
click at [407, 236] on button "Próximo →" at bounding box center [385, 238] width 73 height 23
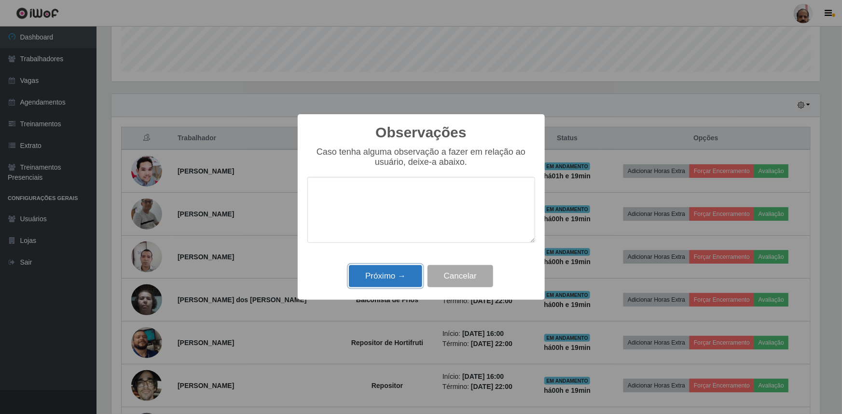
click at [410, 278] on button "Próximo →" at bounding box center [385, 276] width 73 height 23
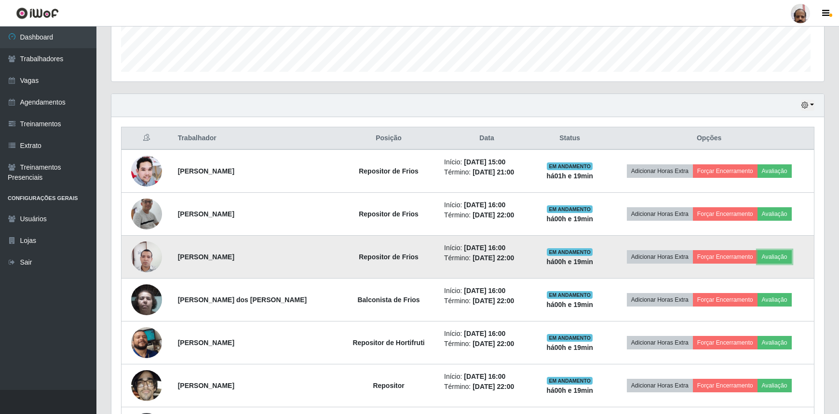
scroll to position [200, 713]
click at [738, 256] on button "Forçar Encerramento" at bounding box center [725, 257] width 65 height 14
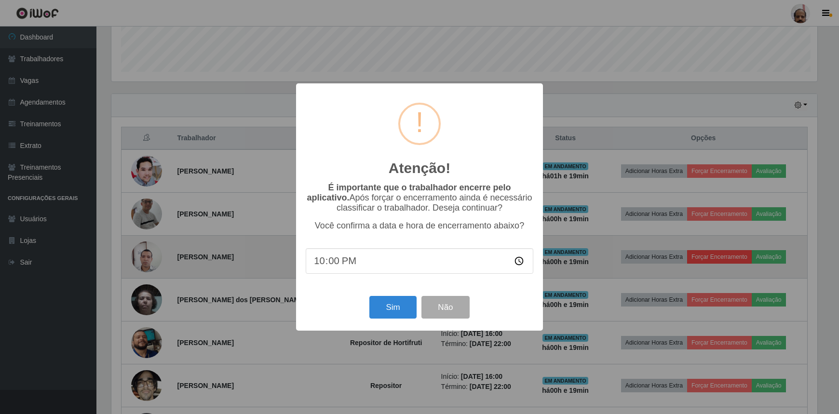
scroll to position [200, 709]
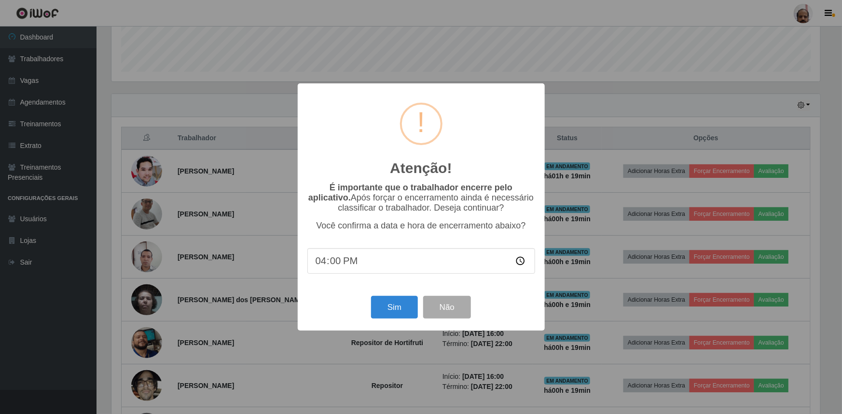
type input "16:01"
click at [400, 308] on button "Sim" at bounding box center [394, 307] width 47 height 23
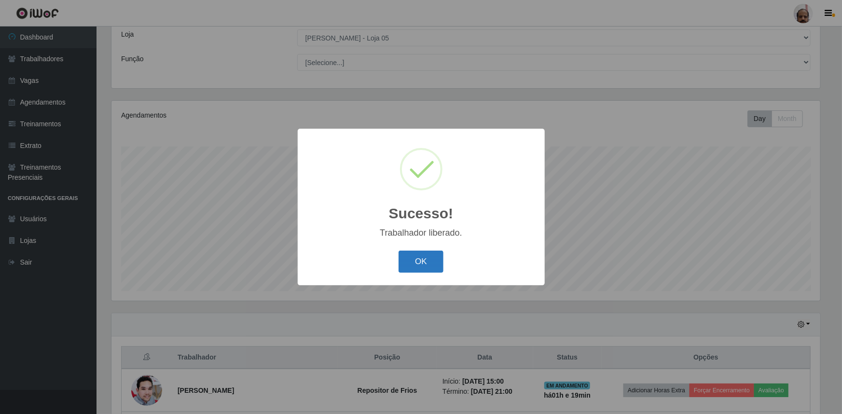
click at [428, 262] on button "OK" at bounding box center [420, 262] width 45 height 23
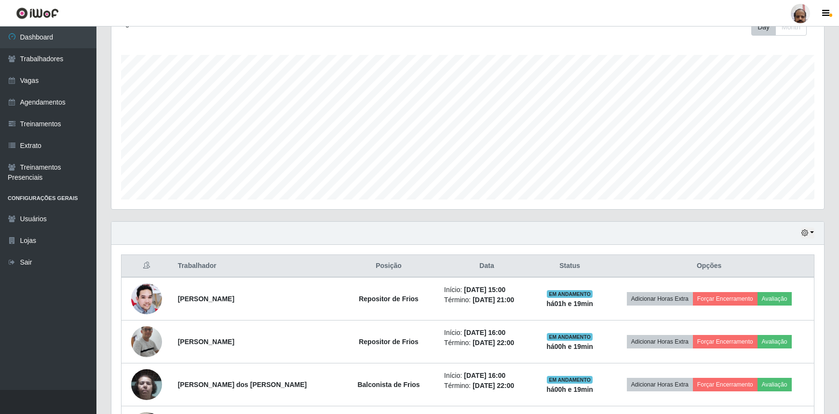
scroll to position [141, 0]
